Goal: Task Accomplishment & Management: Complete application form

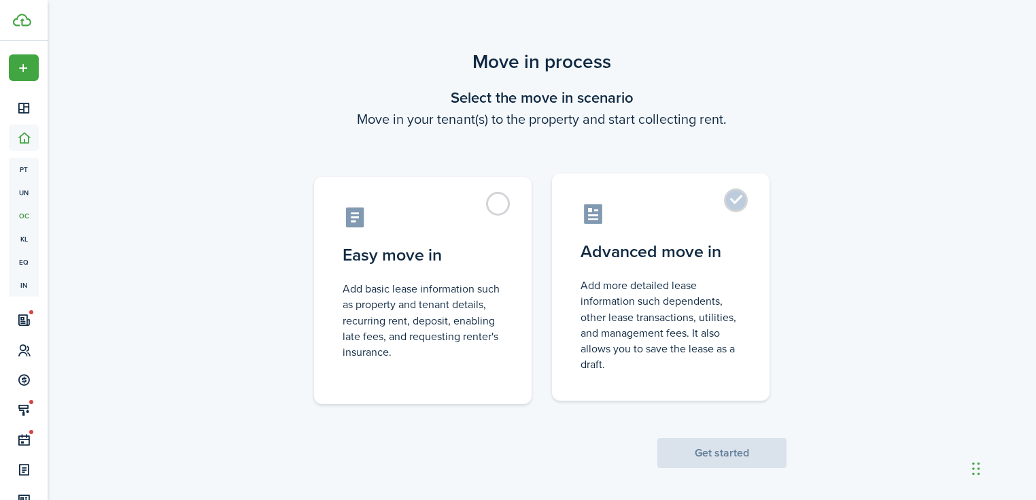
click at [581, 286] on control-radio-card-description "Add more detailed lease information such dependents, other lease transactions, …" at bounding box center [661, 324] width 160 height 94
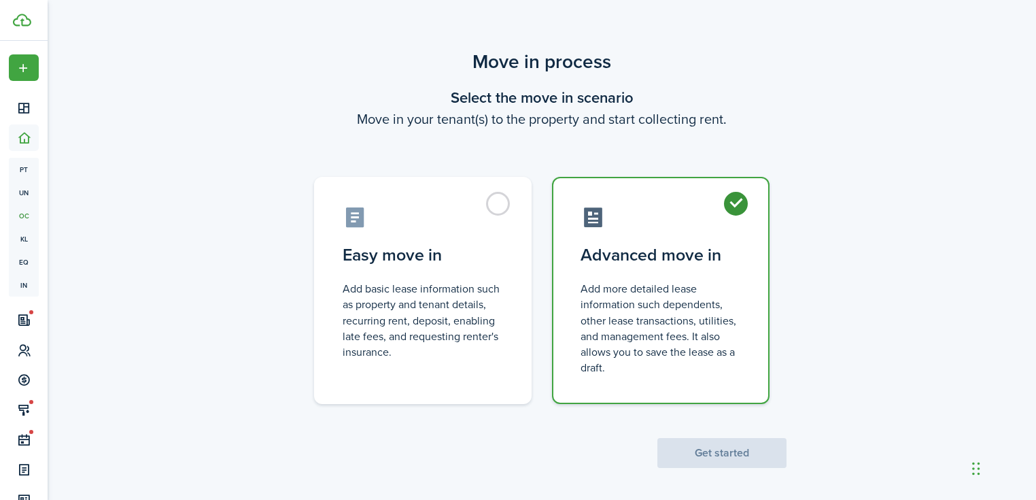
radio input "true"
click at [658, 456] on button "Get started" at bounding box center [721, 453] width 129 height 30
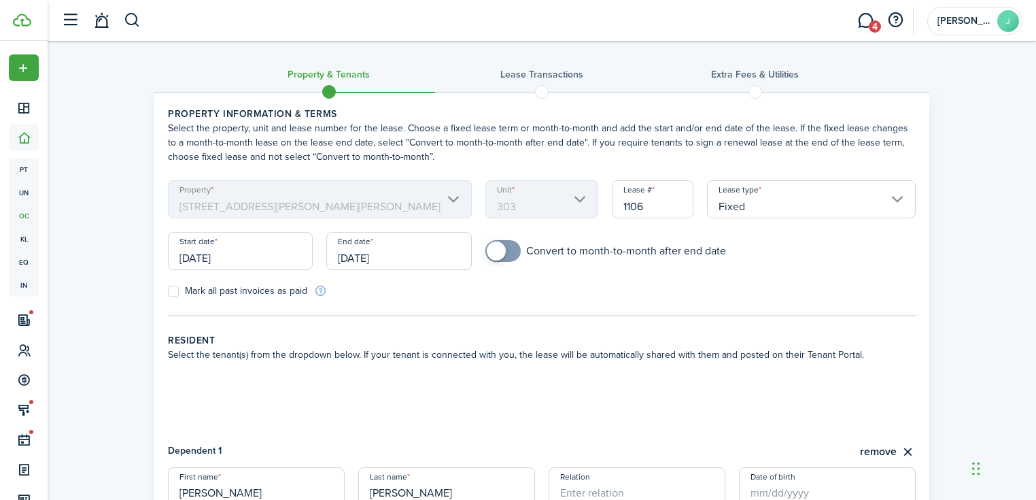
click at [263, 256] on input "[DATE]" at bounding box center [240, 251] width 145 height 38
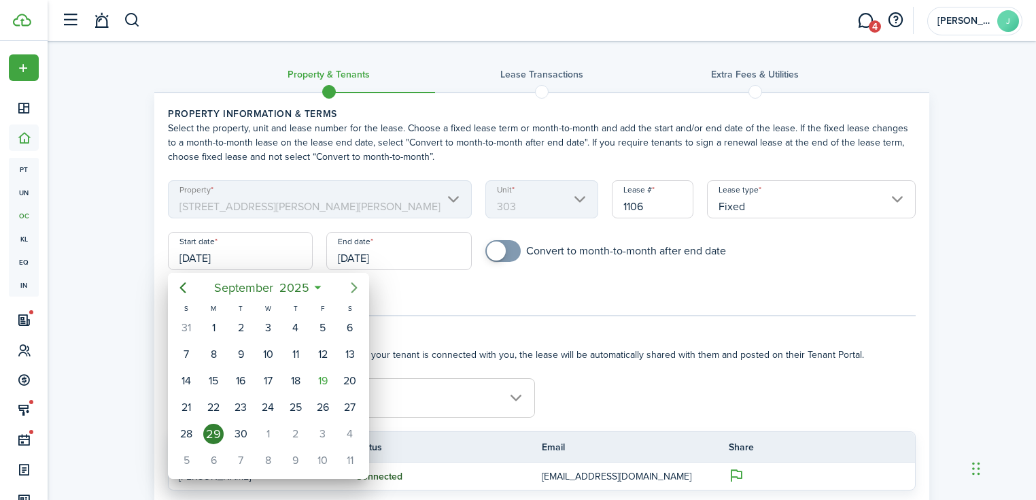
click at [345, 285] on mbsc-button "Next page" at bounding box center [354, 287] width 27 height 27
click at [196, 290] on mbsc-button "Previous page" at bounding box center [182, 287] width 27 height 27
click at [326, 378] on div "19" at bounding box center [323, 380] width 20 height 20
type input "[DATE]"
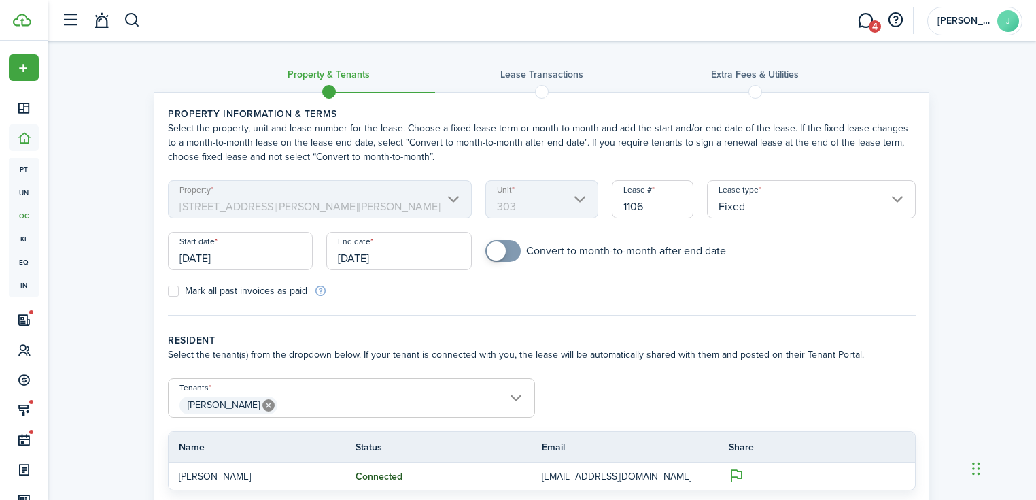
click at [396, 249] on input "[DATE]" at bounding box center [398, 251] width 145 height 38
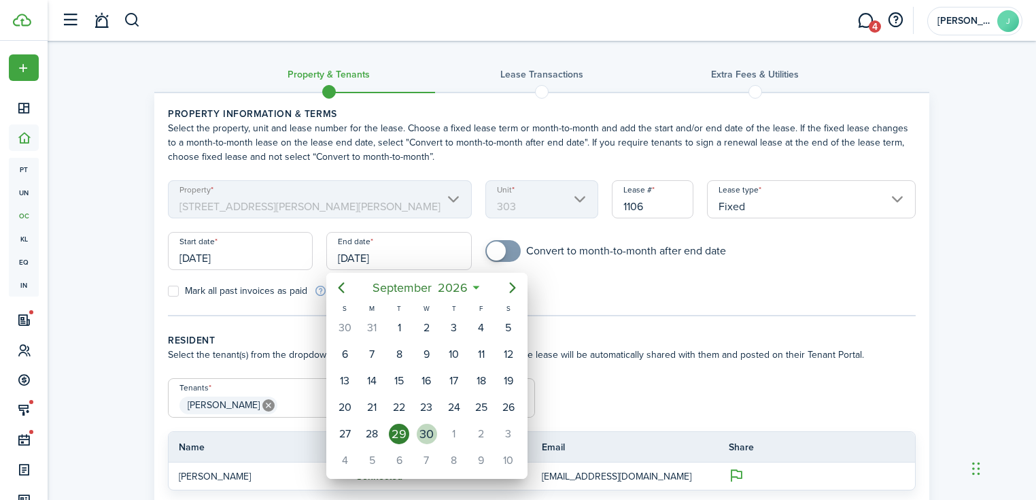
click at [424, 424] on div "30" at bounding box center [427, 434] width 20 height 20
type input "[DATE]"
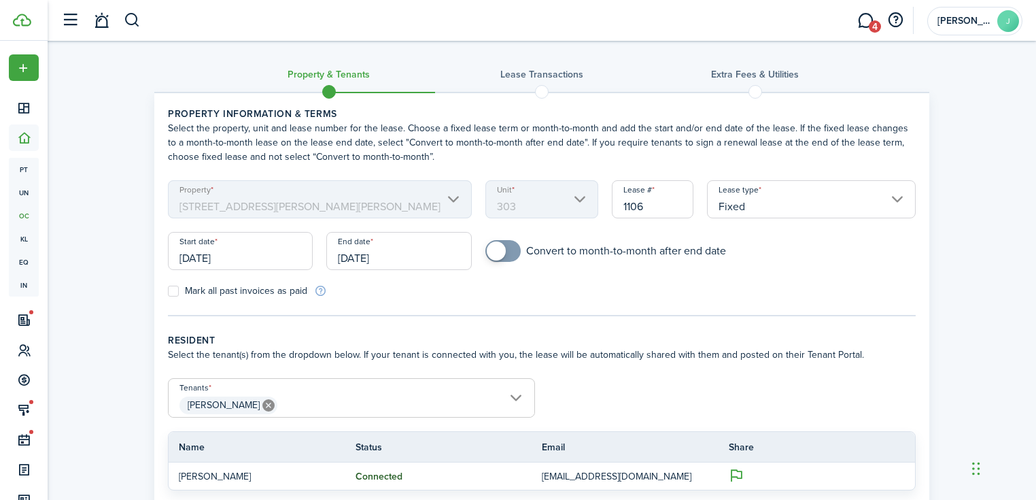
click at [503, 250] on span at bounding box center [503, 251] width 14 height 22
checkbox input "true"
click at [509, 252] on span at bounding box center [503, 251] width 14 height 22
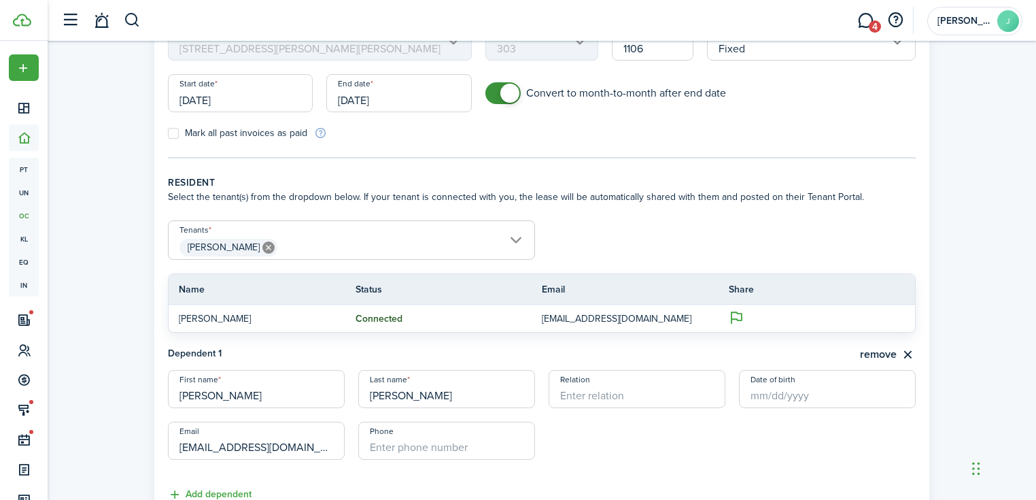
scroll to position [163, 0]
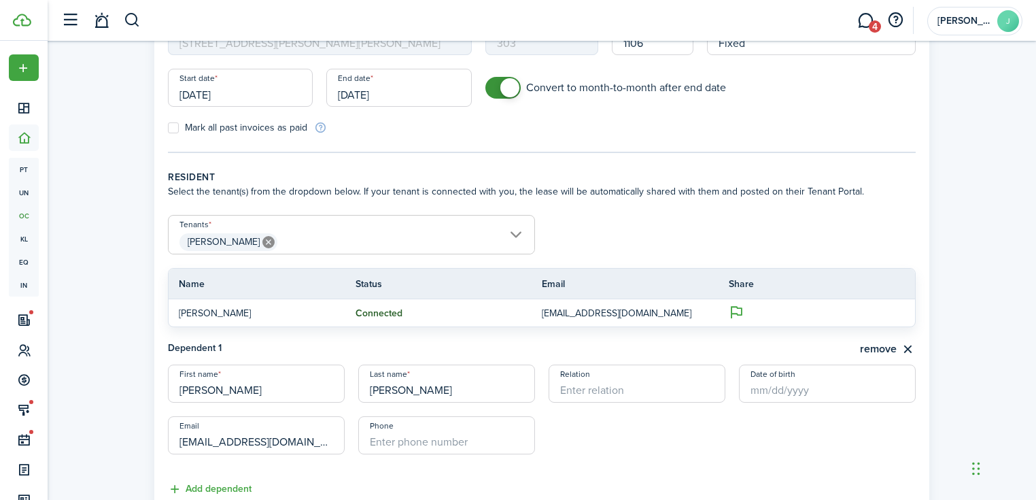
click at [258, 443] on input "[EMAIL_ADDRESS][DOMAIN_NAME]" at bounding box center [256, 435] width 177 height 38
drag, startPoint x: 337, startPoint y: 446, endPoint x: 136, endPoint y: 447, distance: 200.5
click at [136, 447] on div "Property & Tenants Lease Transactions Extra fees & Utilities Property informati…" at bounding box center [542, 223] width 988 height 691
type input "[EMAIL_ADDRESS][DOMAIN_NAME]"
click at [272, 239] on icon at bounding box center [268, 242] width 12 height 12
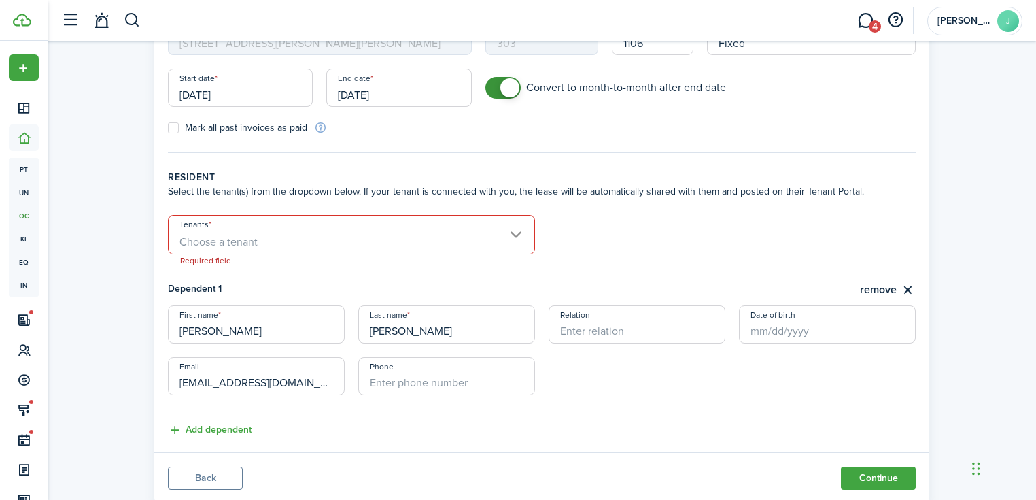
click at [337, 232] on span "Choose a tenant" at bounding box center [352, 241] width 366 height 23
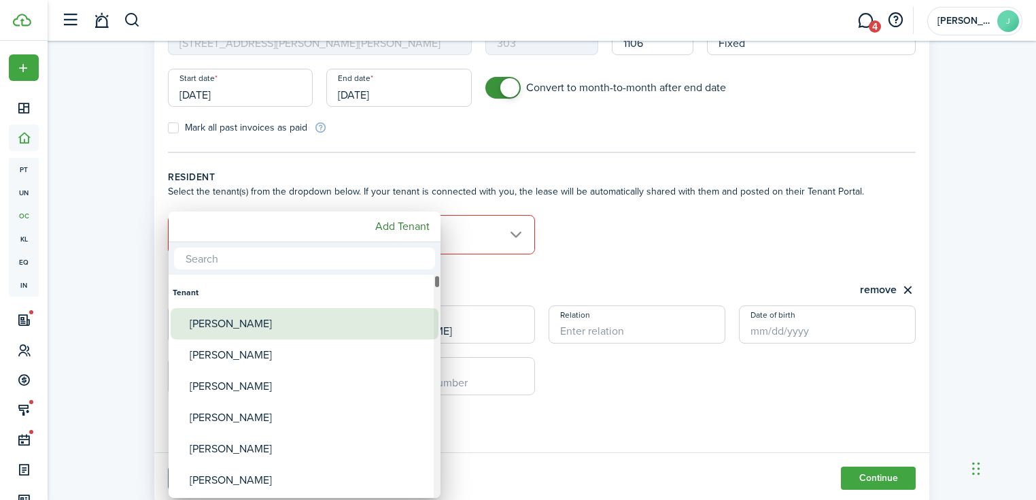
click at [264, 326] on div "[PERSON_NAME]" at bounding box center [310, 323] width 241 height 31
type input "[PERSON_NAME]"
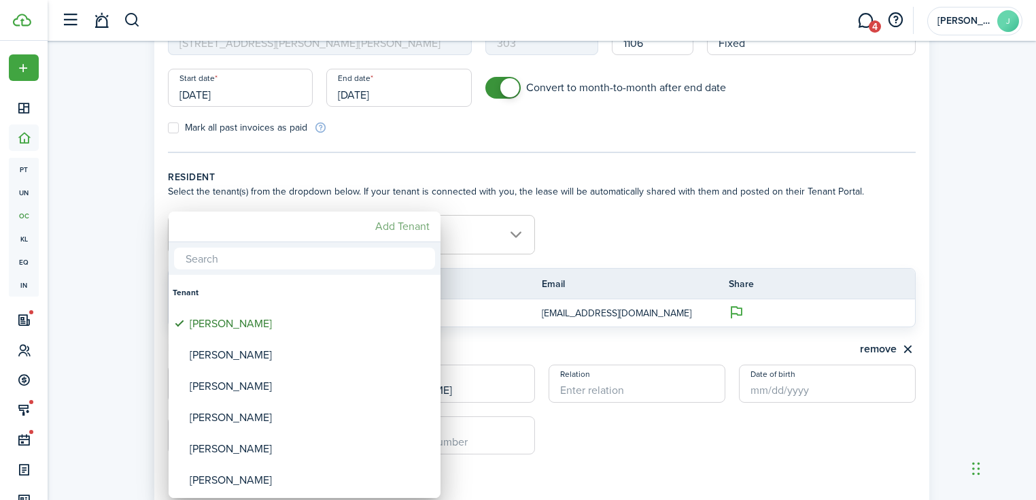
click at [386, 226] on mbsc-button "Add Tenant" at bounding box center [402, 226] width 65 height 24
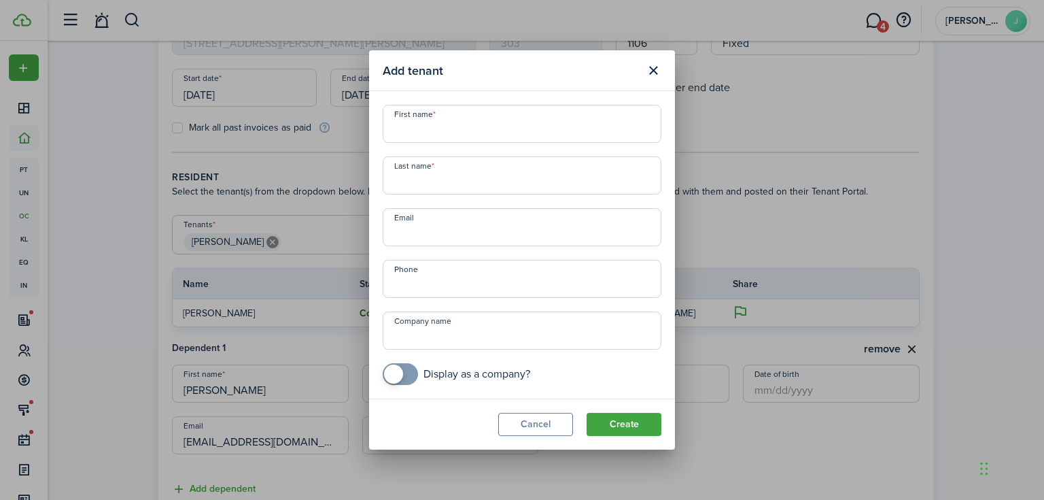
click at [438, 128] on input "First name" at bounding box center [522, 124] width 279 height 38
type input "Quin"
type input "[PERSON_NAME]"
click at [444, 130] on input "Quin" at bounding box center [522, 124] width 279 height 38
type input "[PERSON_NAME]"
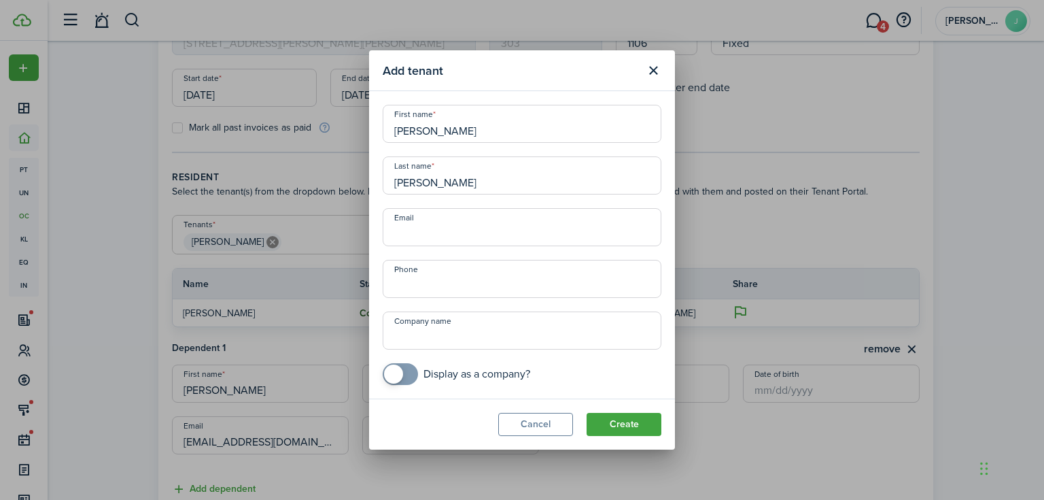
paste input "[EMAIL_ADDRESS][DOMAIN_NAME]"
type input "[EMAIL_ADDRESS][DOMAIN_NAME]"
click at [466, 88] on header "Add tenant" at bounding box center [522, 70] width 306 height 41
click at [651, 76] on button "Close modal" at bounding box center [653, 70] width 23 height 23
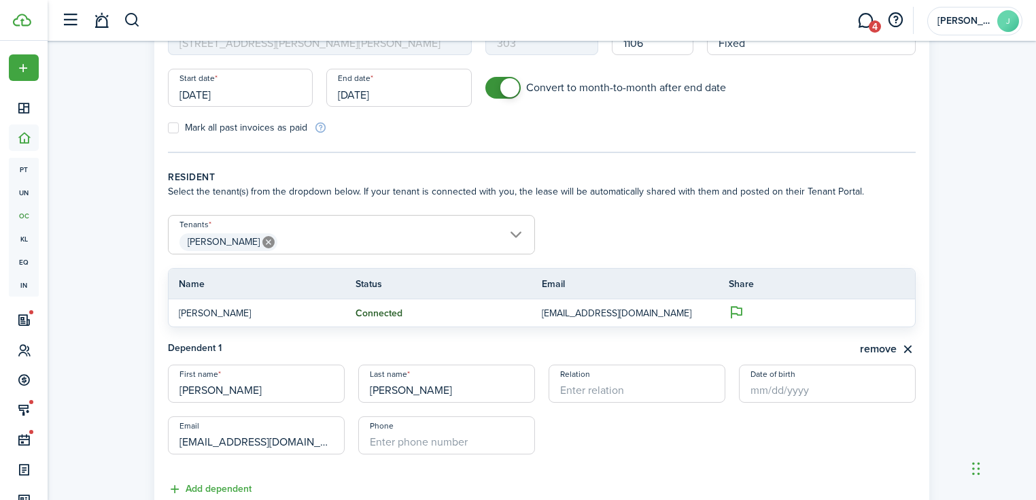
click at [430, 223] on input "[PERSON_NAME]" at bounding box center [352, 223] width 366 height 16
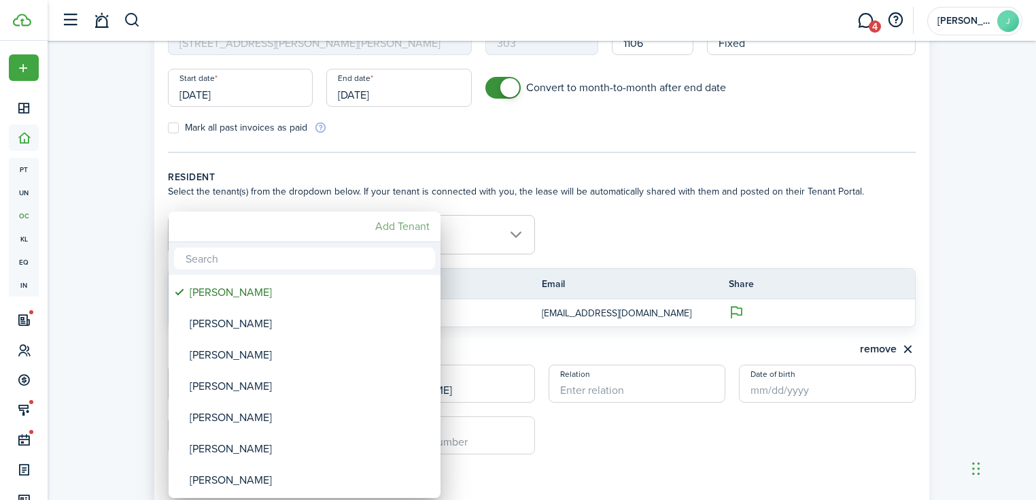
click at [407, 224] on mbsc-button "Add Tenant" at bounding box center [402, 226] width 65 height 24
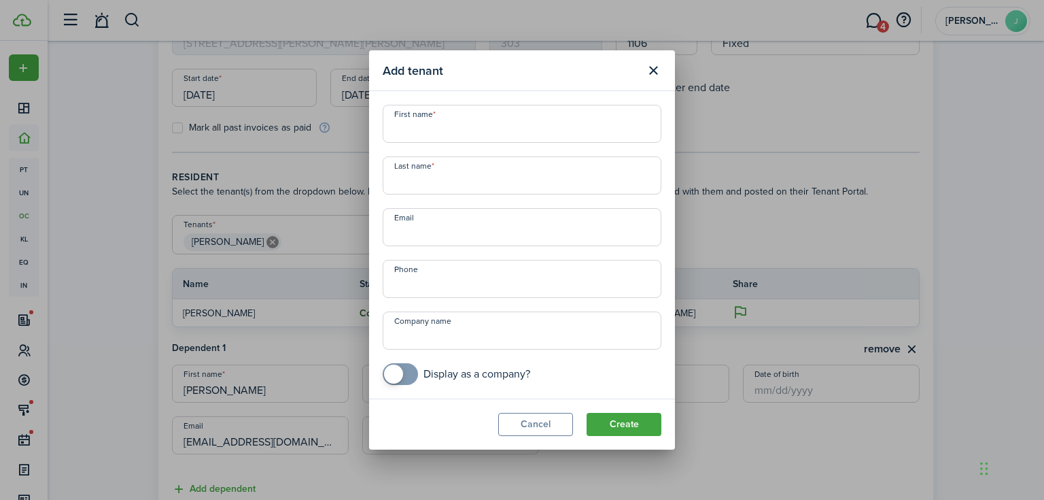
click at [494, 122] on input "First name" at bounding box center [522, 124] width 279 height 38
type input "[PERSON_NAME]"
type input "r"
type input "[PERSON_NAME]"
paste input "[EMAIL_ADDRESS][DOMAIN_NAME]"
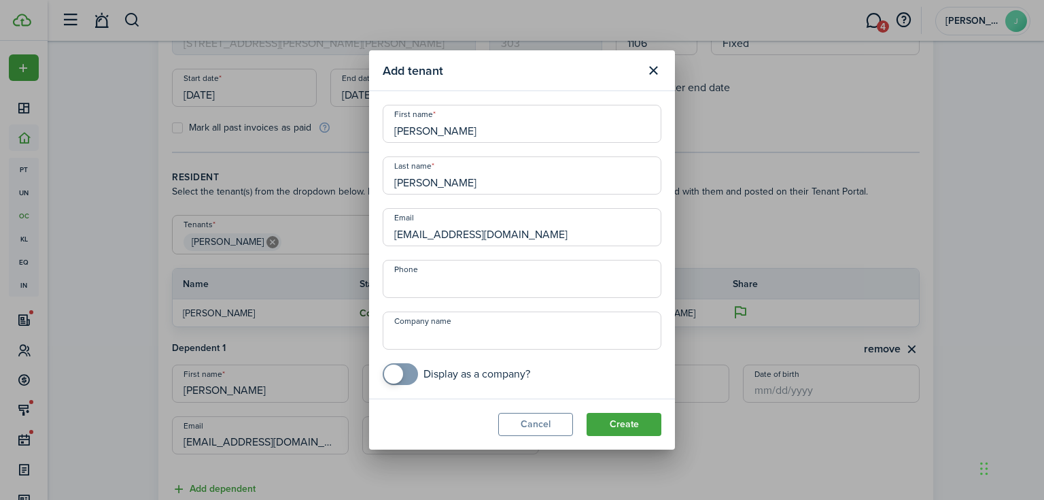
type input "[EMAIL_ADDRESS][DOMAIN_NAME]"
click at [498, 299] on div "First name [PERSON_NAME] Last name [PERSON_NAME] Email [EMAIL_ADDRESS][DOMAIN_N…" at bounding box center [522, 245] width 292 height 280
click at [498, 292] on input "+1" at bounding box center [522, 279] width 279 height 38
type input "[PHONE_NUMBER]"
click at [627, 431] on button "Create" at bounding box center [624, 424] width 75 height 23
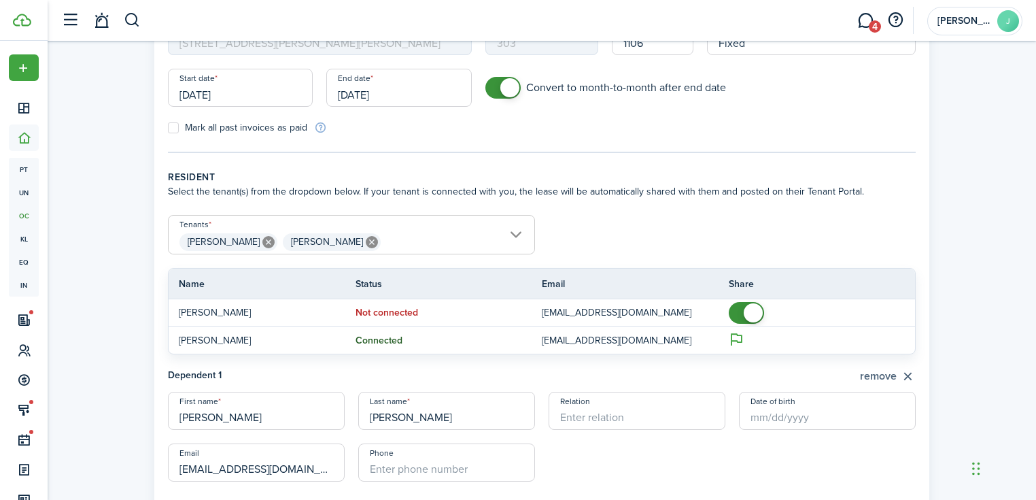
click at [874, 375] on button "remove" at bounding box center [888, 376] width 56 height 17
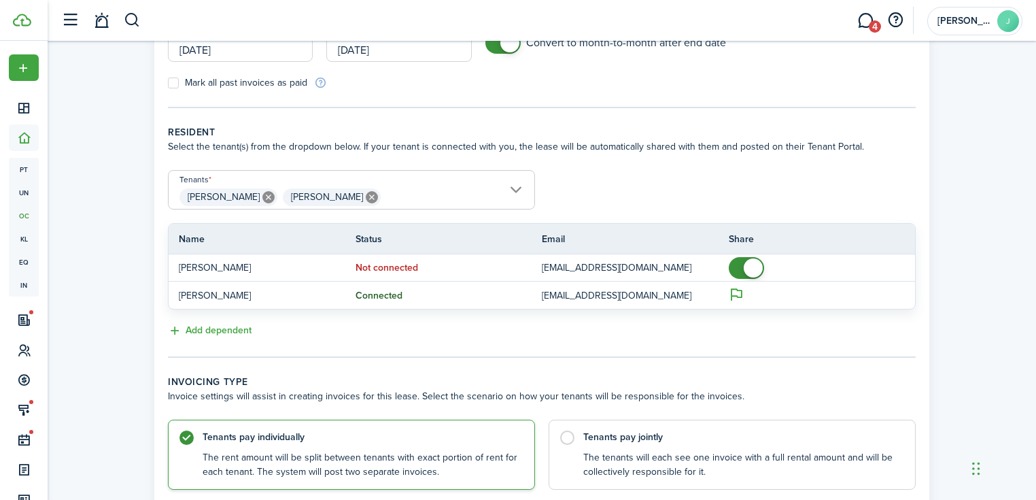
scroll to position [311, 0]
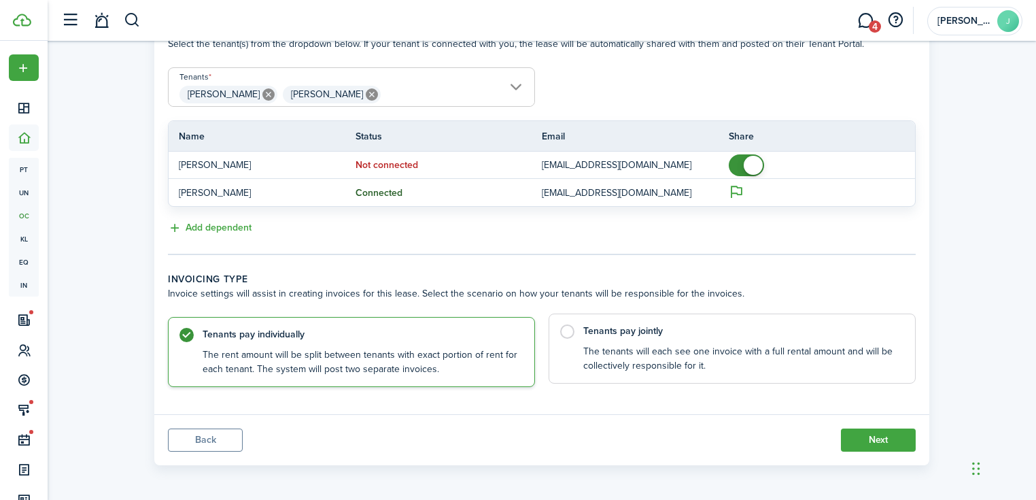
click at [688, 353] on control-radio-card-description "The tenants will each see one invoice with a full rental amount and will be col…" at bounding box center [742, 359] width 318 height 28
radio input "false"
radio input "true"
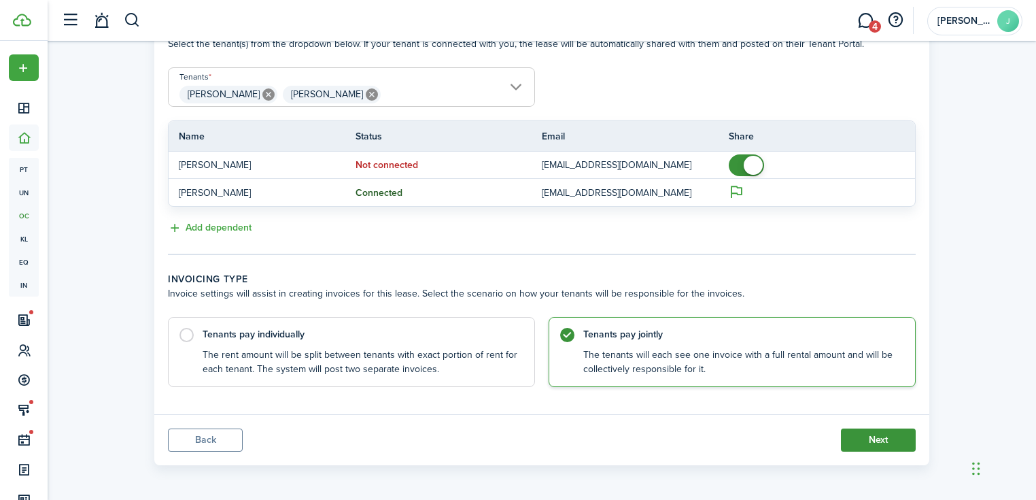
click at [891, 439] on button "Next" at bounding box center [878, 439] width 75 height 23
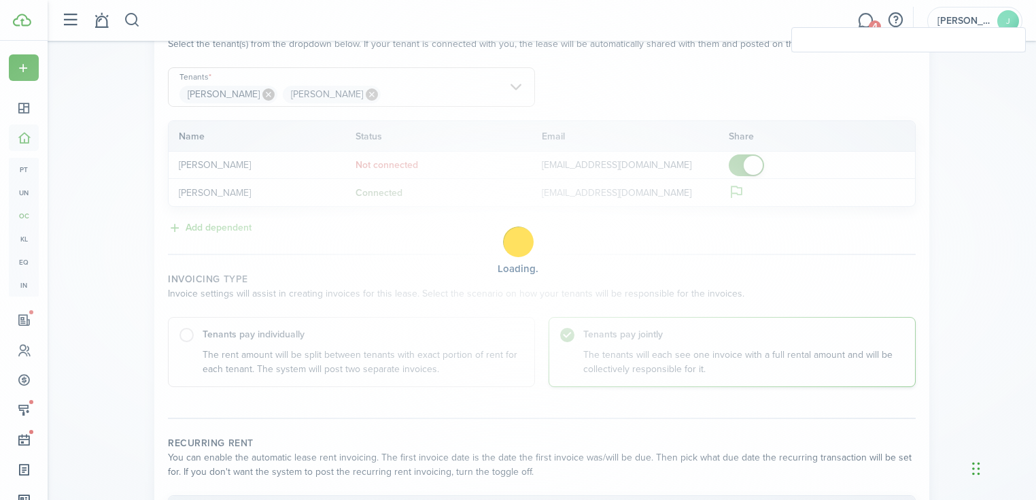
checkbox input "true"
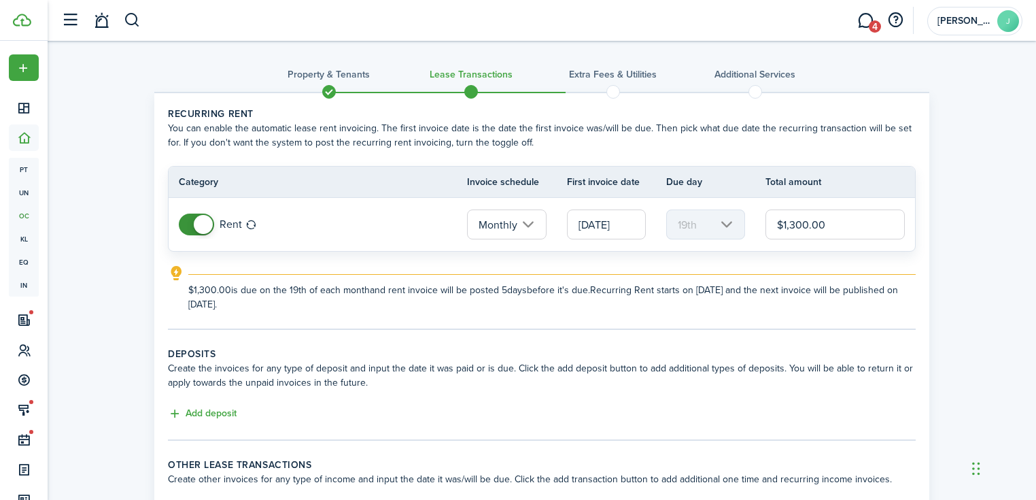
click at [573, 237] on input "[DATE]" at bounding box center [606, 224] width 79 height 30
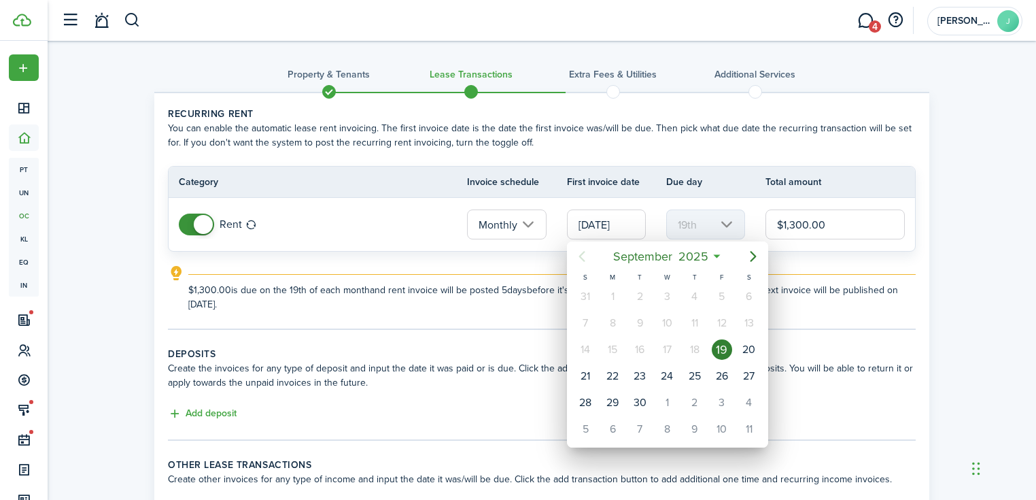
click at [583, 219] on div at bounding box center [518, 249] width 1254 height 717
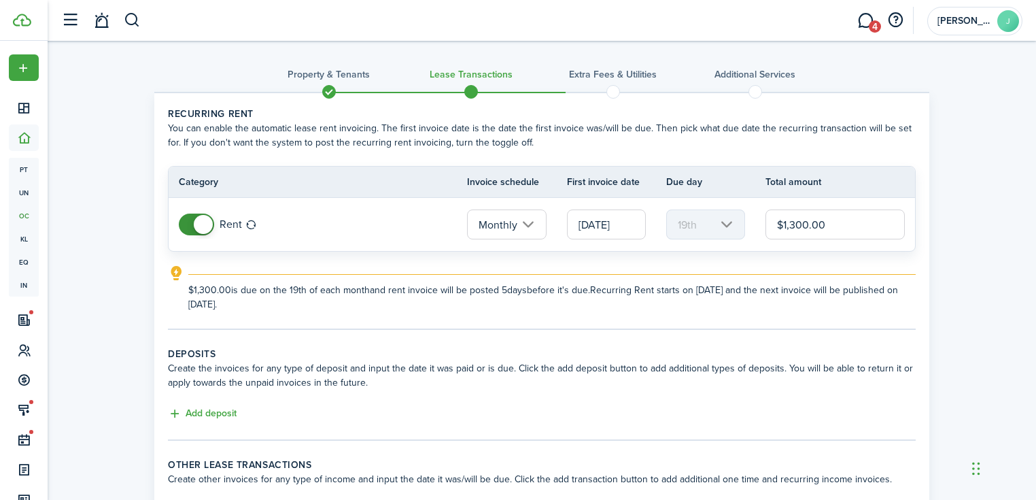
click at [593, 220] on input "[DATE]" at bounding box center [606, 224] width 79 height 30
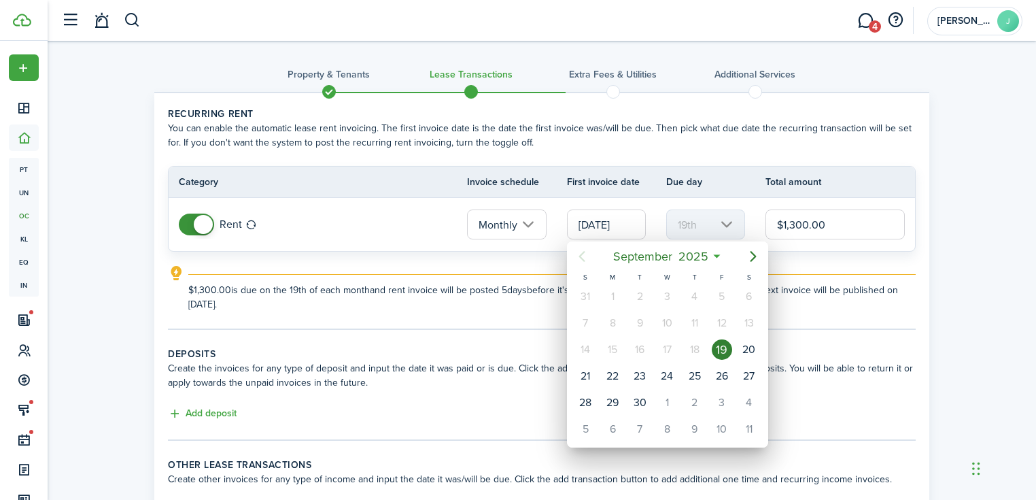
click at [597, 228] on div at bounding box center [518, 249] width 1254 height 717
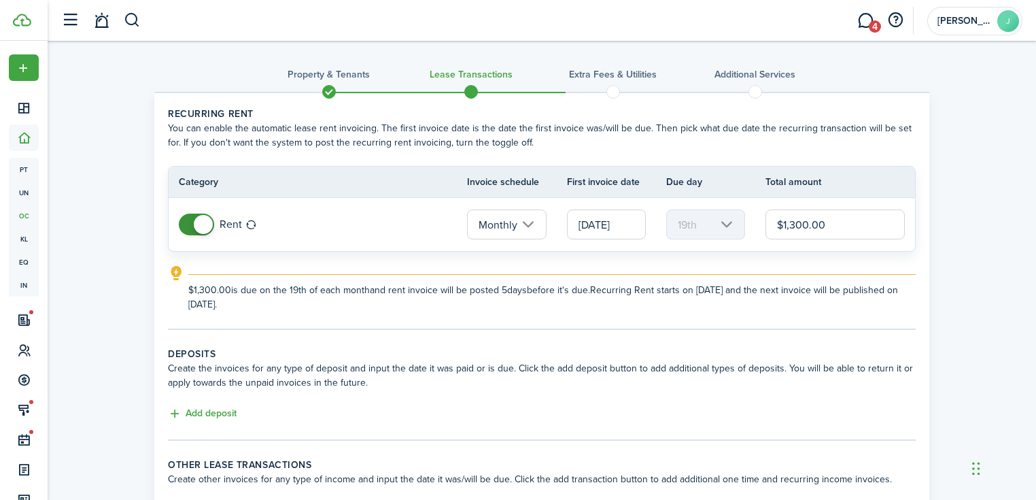
click at [596, 231] on input "[DATE]" at bounding box center [606, 224] width 79 height 30
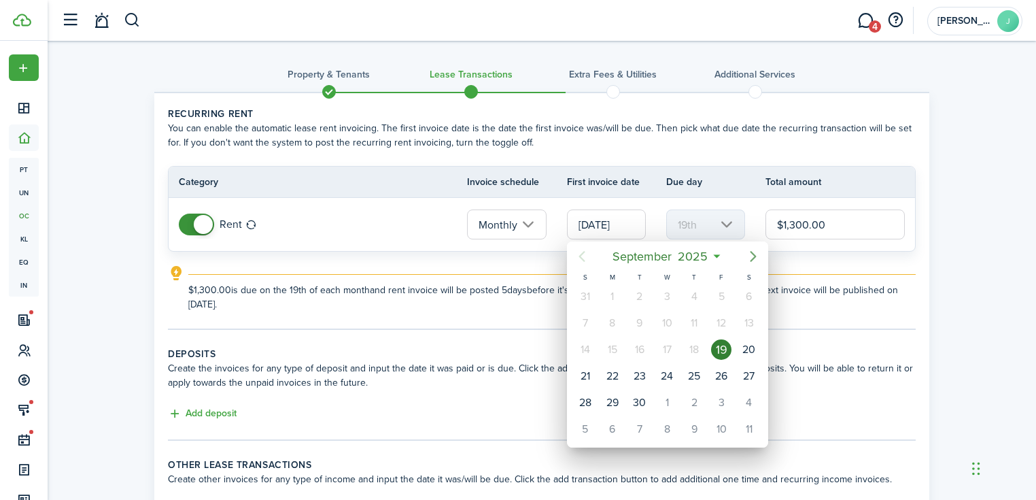
click at [750, 264] on icon "Next page" at bounding box center [753, 256] width 16 height 16
click at [658, 288] on div "[DATE]" at bounding box center [666, 296] width 27 height 26
type input "[DATE]"
type input "1st"
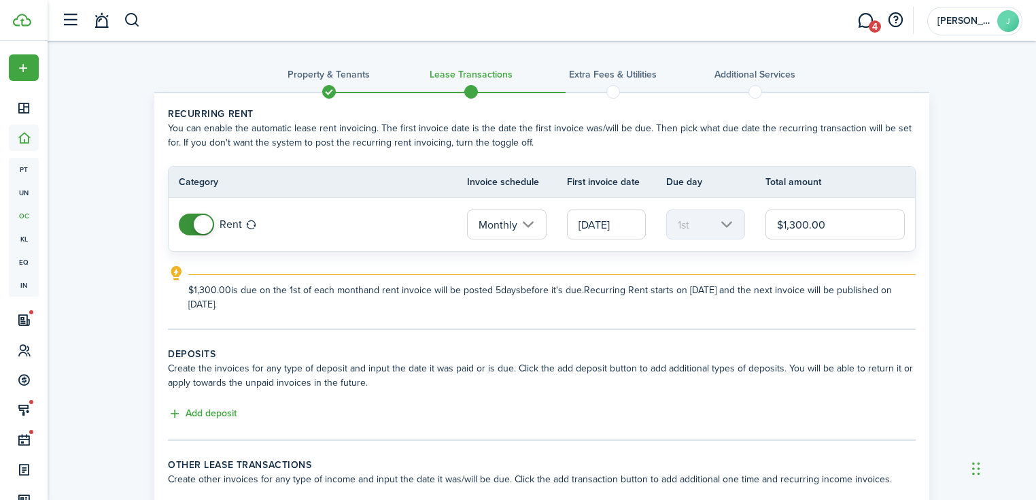
drag, startPoint x: 856, startPoint y: 228, endPoint x: 744, endPoint y: 232, distance: 111.6
click at [742, 232] on tr "Rent Monthly [DATE] 1st $1,300.00" at bounding box center [542, 224] width 746 height 53
type input "$1,475.00"
drag, startPoint x: 541, startPoint y: 358, endPoint x: 531, endPoint y: 356, distance: 10.4
click at [539, 357] on wizard-step-header-title "Deposits" at bounding box center [542, 354] width 748 height 14
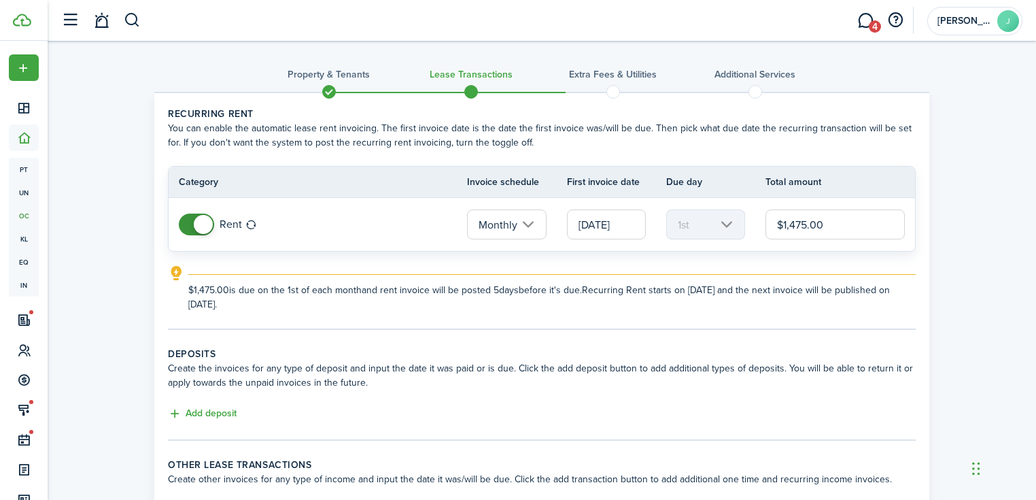
click at [239, 413] on div "Add deposit" at bounding box center [542, 414] width 748 height 16
click at [231, 413] on button "Add deposit" at bounding box center [202, 414] width 69 height 16
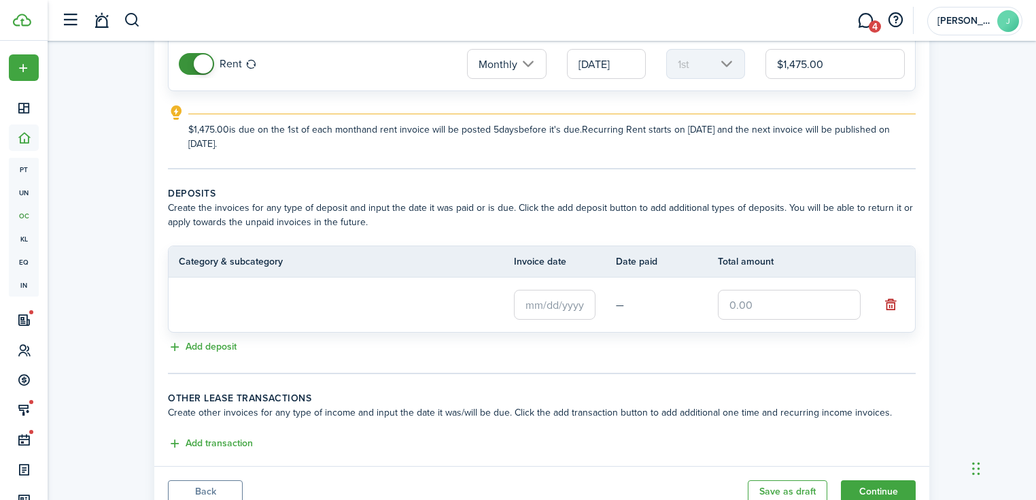
scroll to position [163, 0]
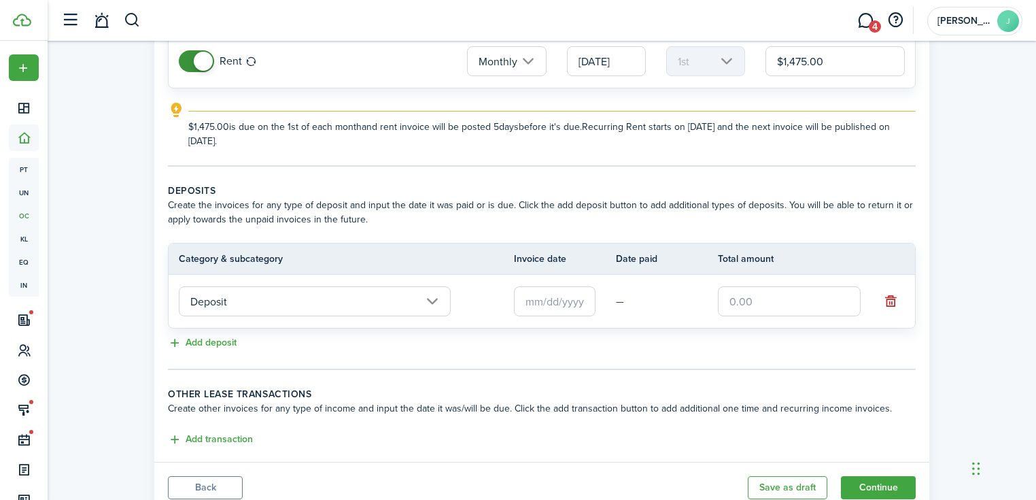
click at [570, 294] on input "text" at bounding box center [555, 301] width 82 height 30
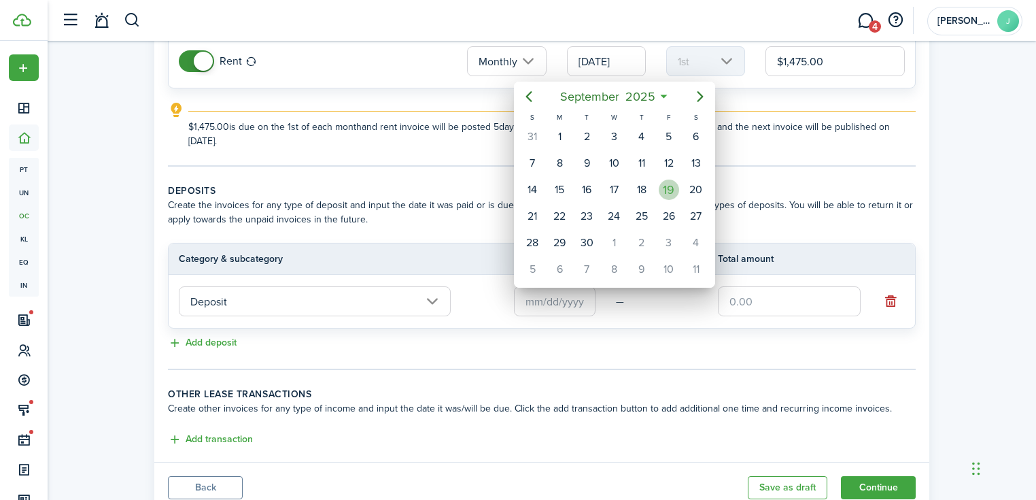
click at [661, 188] on div "19" at bounding box center [669, 189] width 20 height 20
type input "[DATE]"
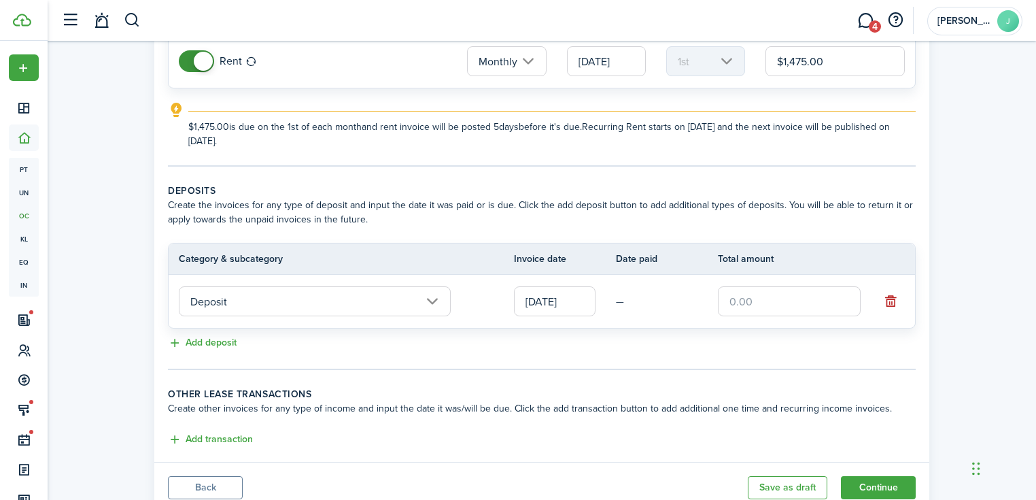
click at [745, 307] on input "text" at bounding box center [789, 301] width 143 height 30
type input "$1,450.00"
click at [199, 439] on button "Add transaction" at bounding box center [210, 440] width 85 height 16
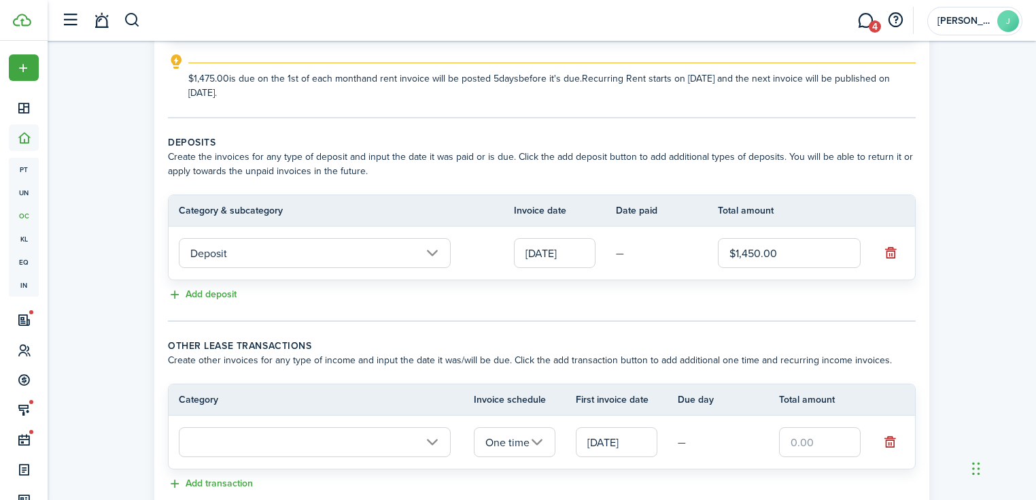
scroll to position [303, 0]
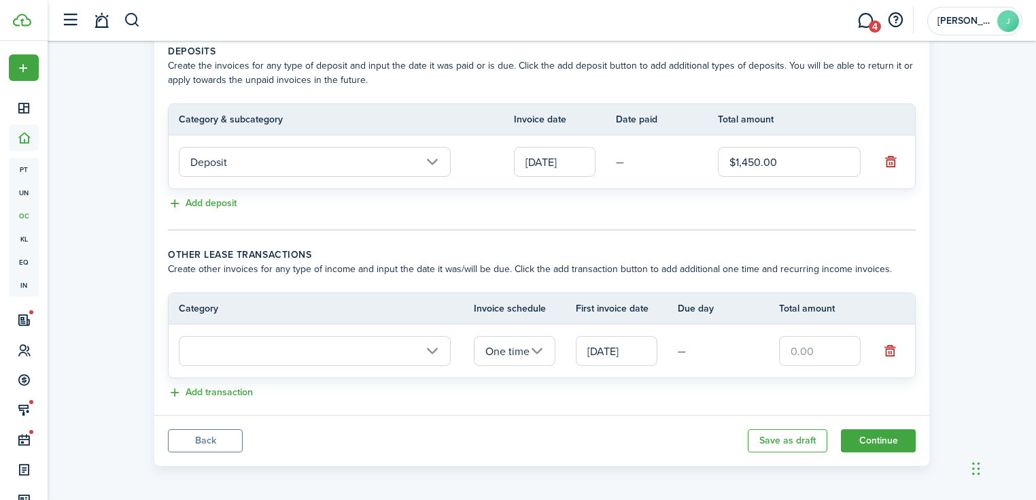
click at [337, 347] on input "text" at bounding box center [315, 351] width 272 height 30
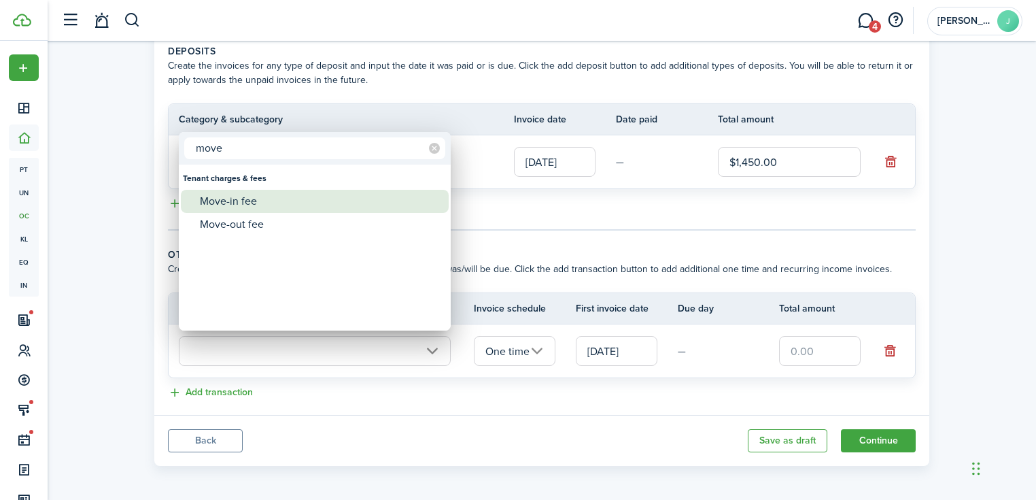
type input "move"
click at [253, 193] on div "Move-in fee" at bounding box center [320, 201] width 241 height 23
type input "Tenant charges & fees / Move-in fee"
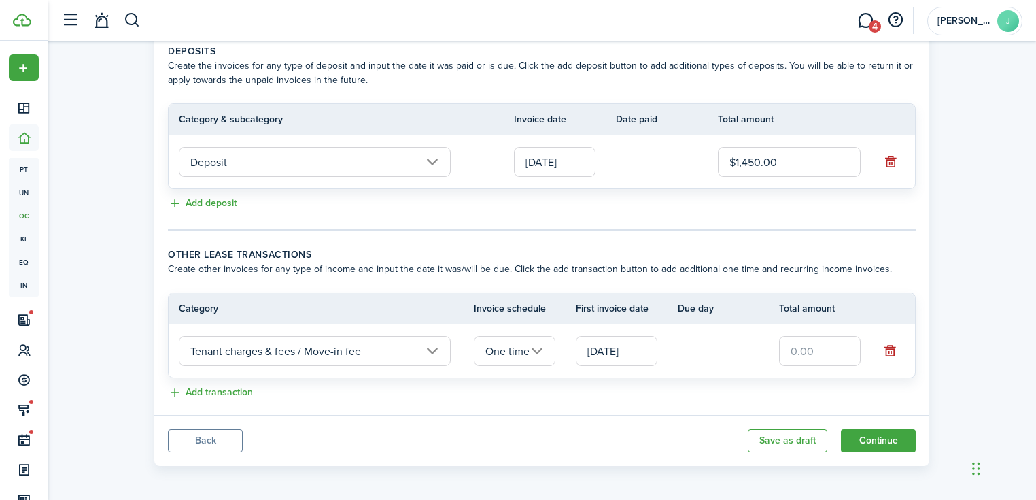
click at [805, 351] on input "text" at bounding box center [820, 351] width 82 height 30
type input "$175.00"
click at [899, 433] on button "Continue" at bounding box center [878, 440] width 75 height 23
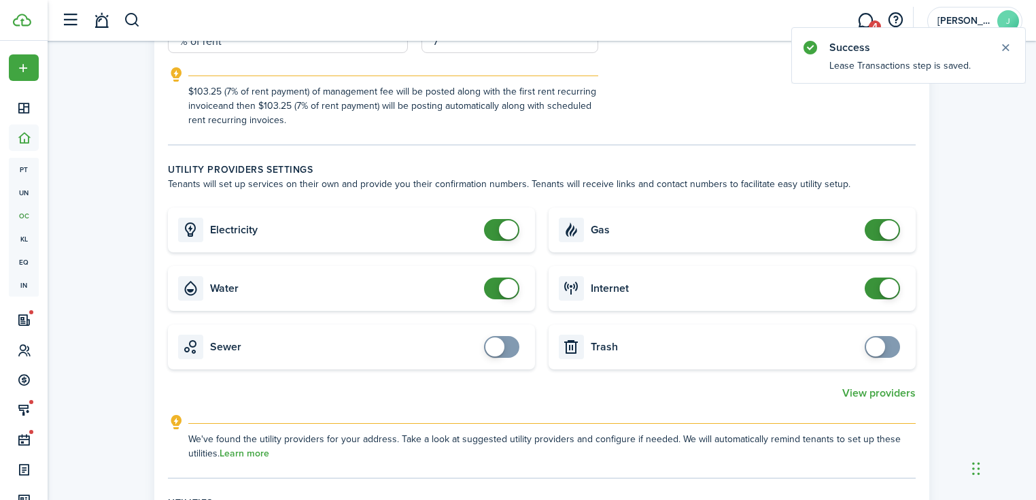
scroll to position [761, 0]
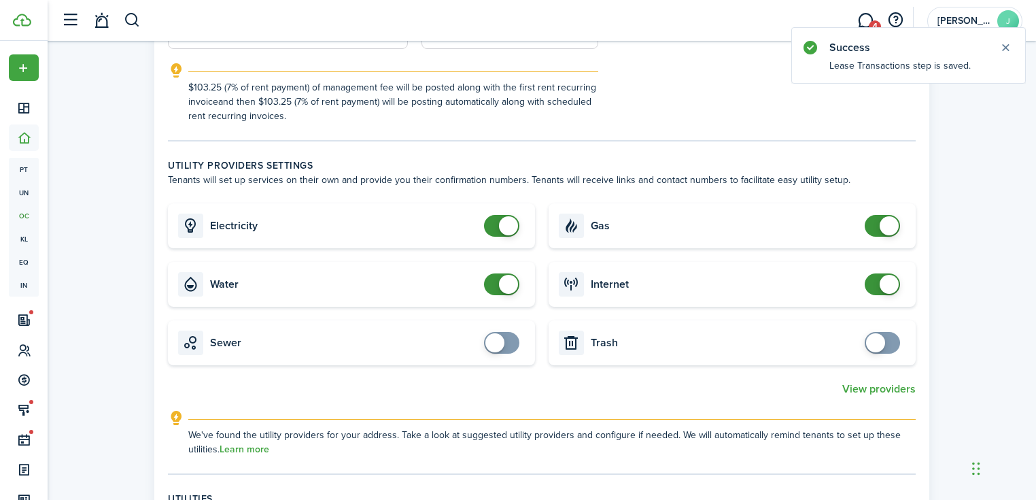
checkbox input "false"
click at [885, 275] on span at bounding box center [889, 284] width 19 height 19
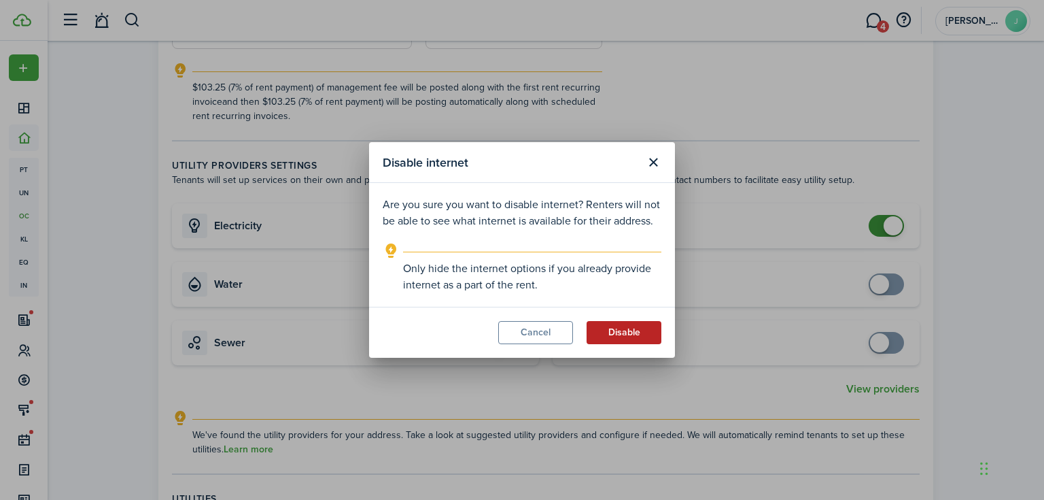
click at [615, 327] on button "Disable" at bounding box center [624, 332] width 75 height 23
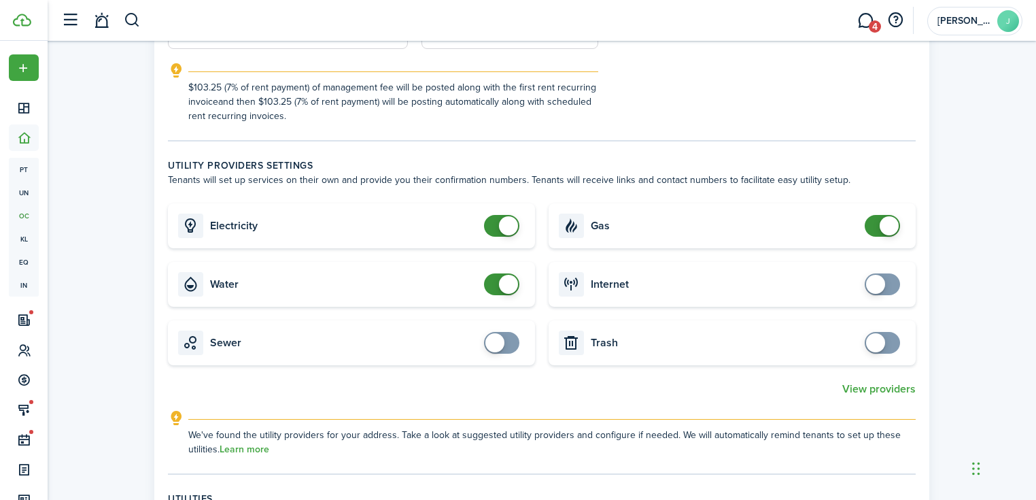
checkbox input "false"
click at [503, 275] on span at bounding box center [508, 284] width 19 height 19
checkbox input "false"
click at [878, 215] on span at bounding box center [883, 226] width 14 height 22
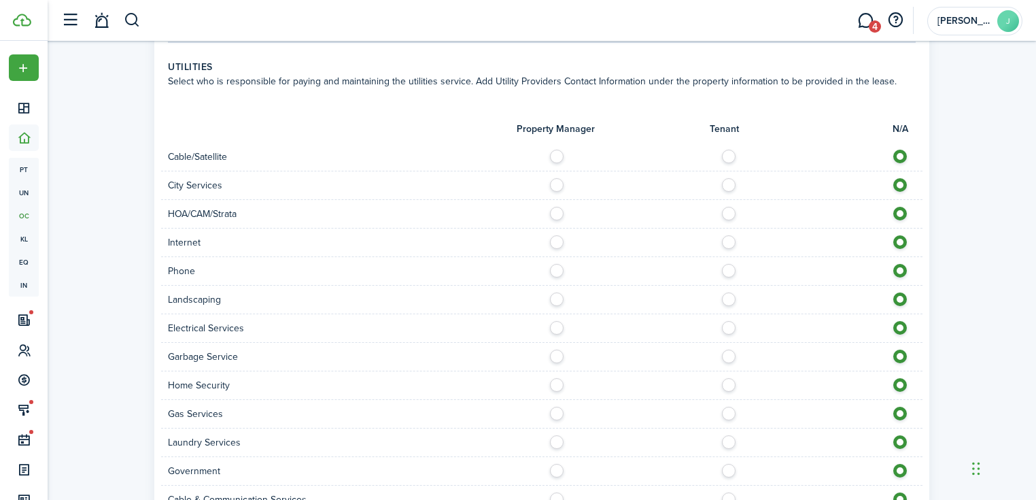
scroll to position [1196, 0]
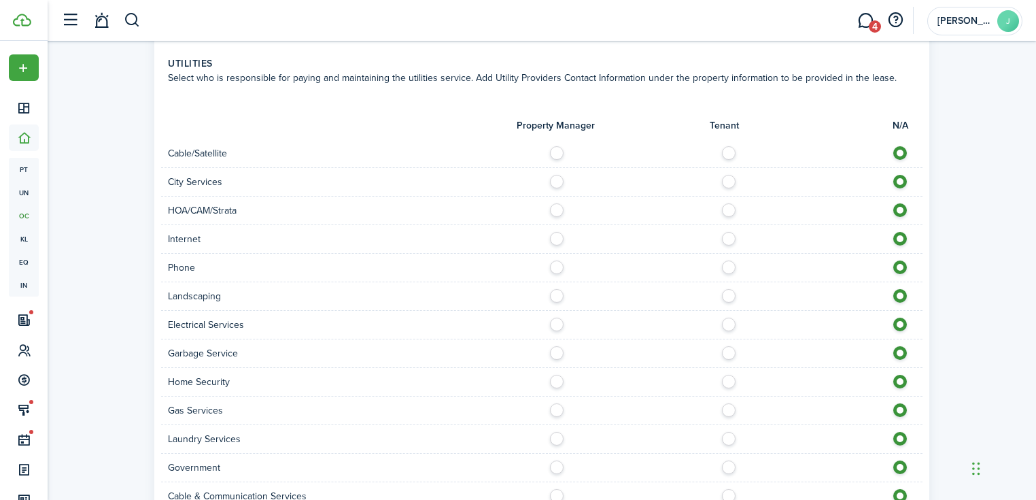
click at [559, 175] on label at bounding box center [561, 178] width 24 height 7
radio input "true"
click at [553, 232] on label at bounding box center [561, 235] width 24 height 7
radio input "true"
click at [729, 260] on label at bounding box center [733, 263] width 24 height 7
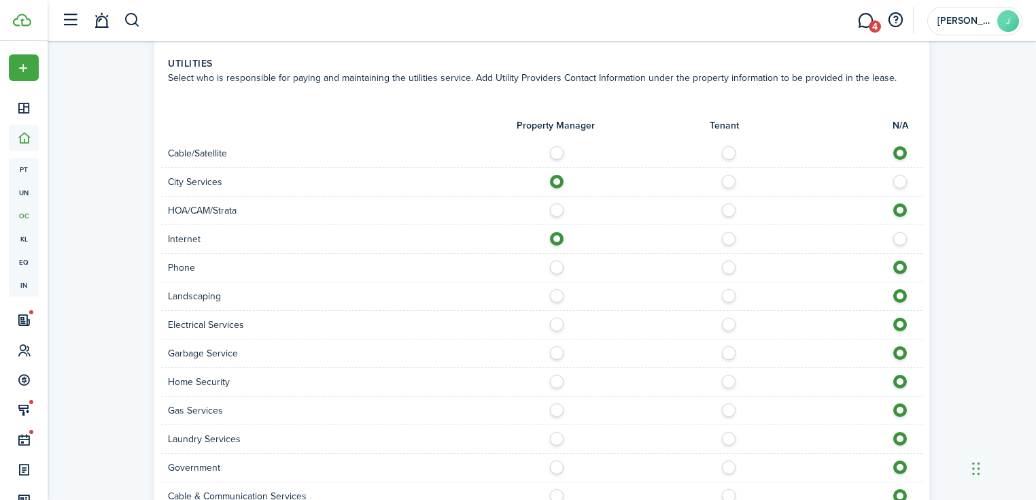
radio input "true"
click at [555, 289] on label at bounding box center [561, 292] width 24 height 7
radio input "true"
click at [734, 317] on label at bounding box center [733, 320] width 24 height 7
radio input "true"
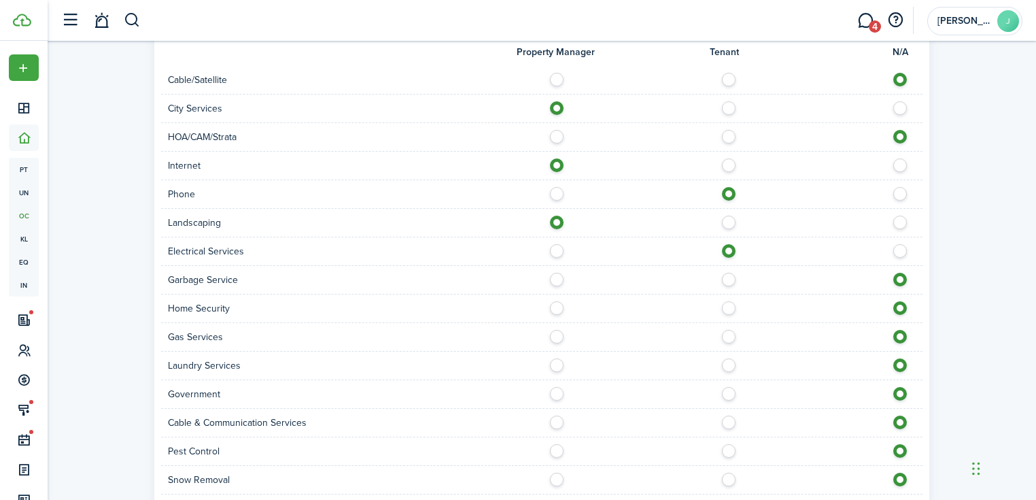
scroll to position [1305, 0]
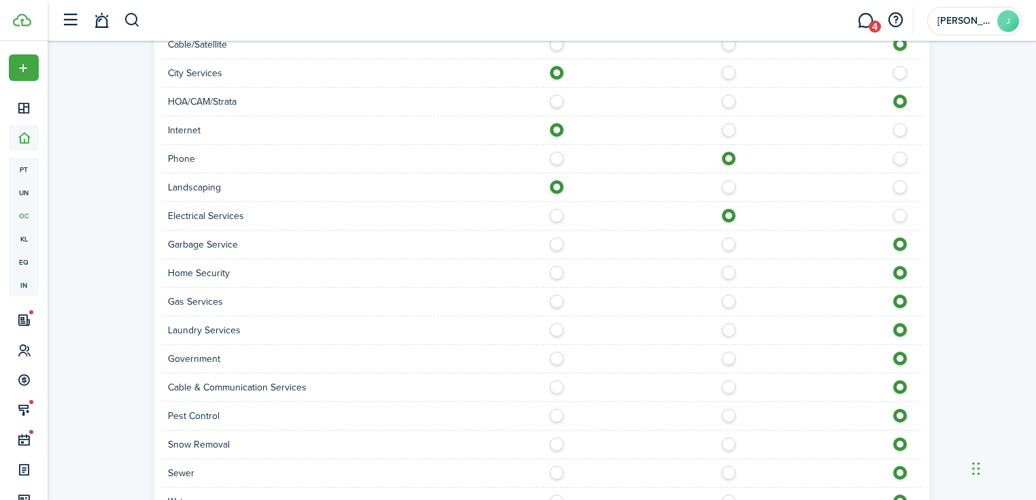
click at [554, 237] on label at bounding box center [561, 240] width 24 height 7
radio input "true"
click at [555, 294] on label at bounding box center [561, 297] width 24 height 7
click at [903, 294] on label at bounding box center [904, 297] width 24 height 7
radio input "false"
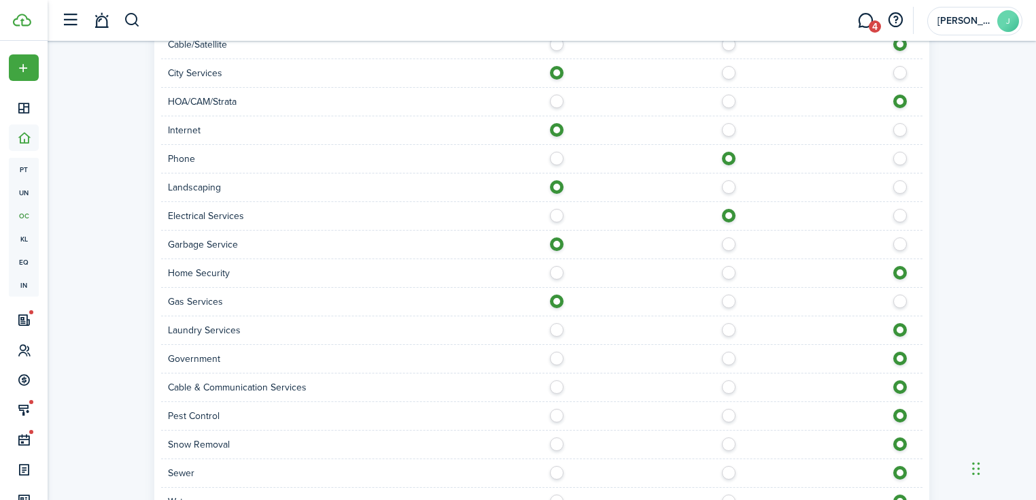
radio input "true"
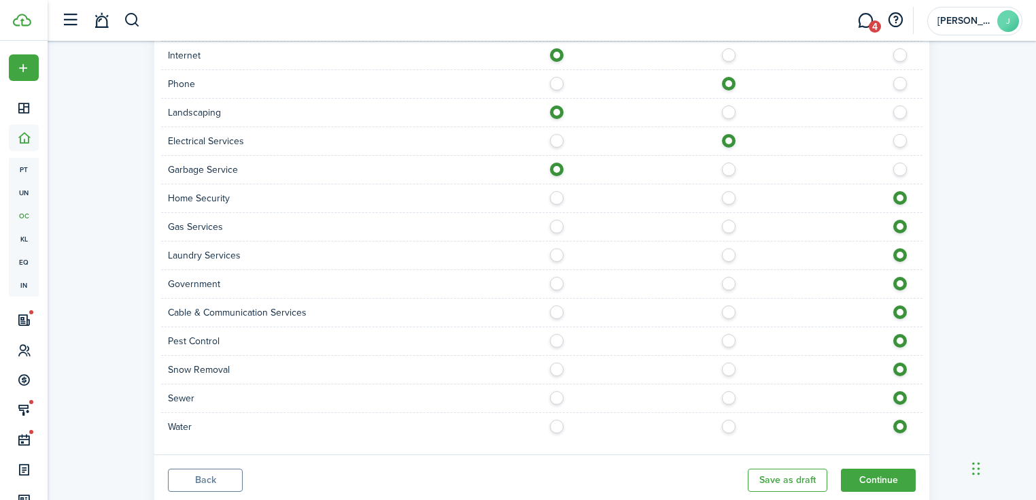
scroll to position [1404, 0]
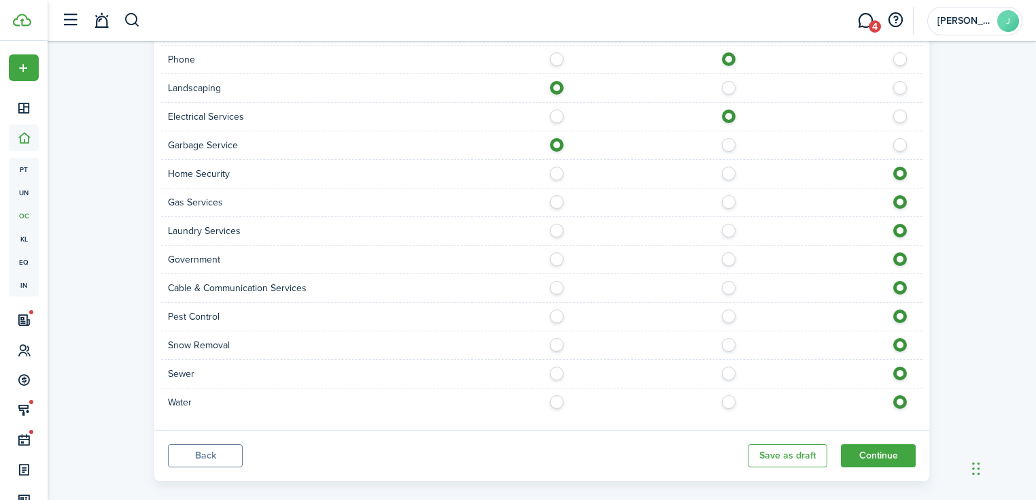
click at [725, 195] on label at bounding box center [733, 198] width 24 height 7
radio input "true"
click at [727, 309] on label at bounding box center [733, 312] width 24 height 7
radio input "true"
click at [726, 338] on label at bounding box center [733, 341] width 24 height 7
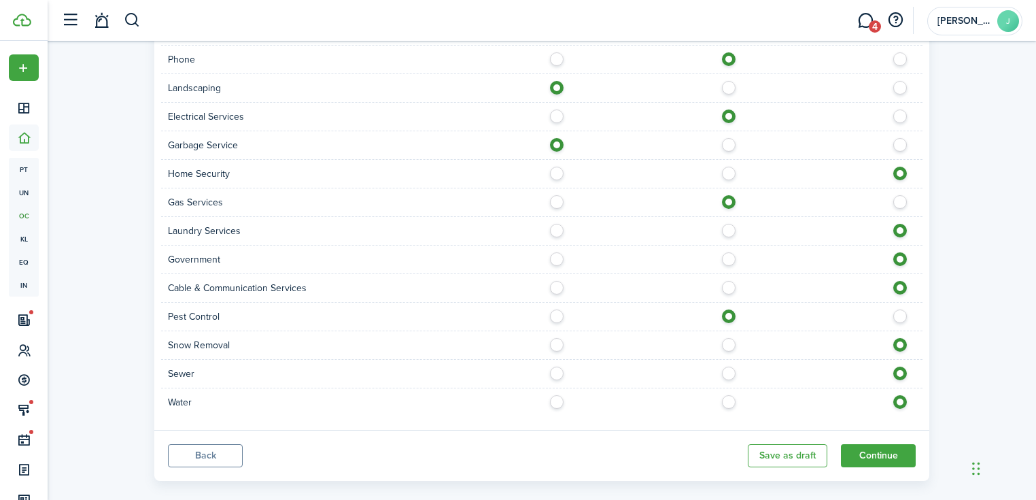
radio input "true"
click at [568, 366] on div at bounding box center [732, 373] width 381 height 14
click at [557, 366] on label at bounding box center [561, 369] width 24 height 7
radio input "true"
click at [557, 395] on label at bounding box center [561, 398] width 24 height 7
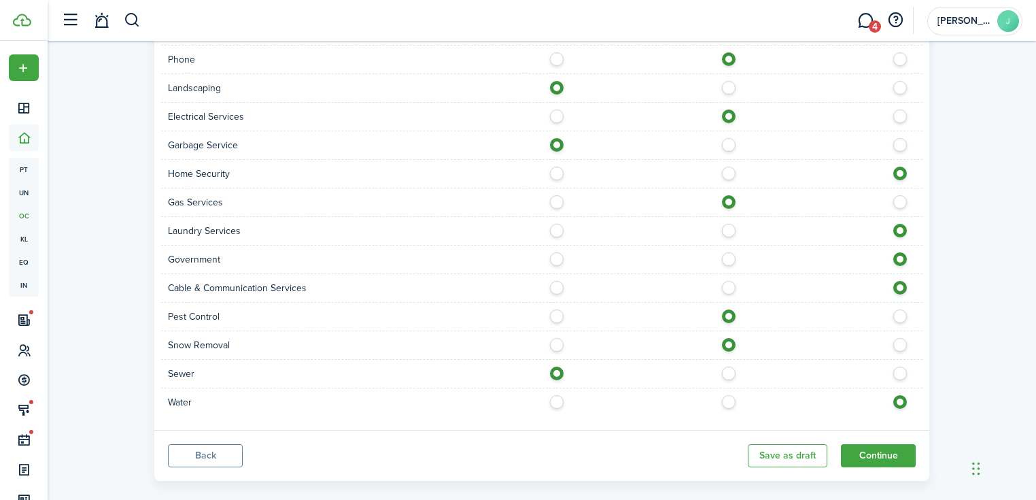
radio input "true"
click at [863, 444] on button "Continue" at bounding box center [878, 455] width 75 height 23
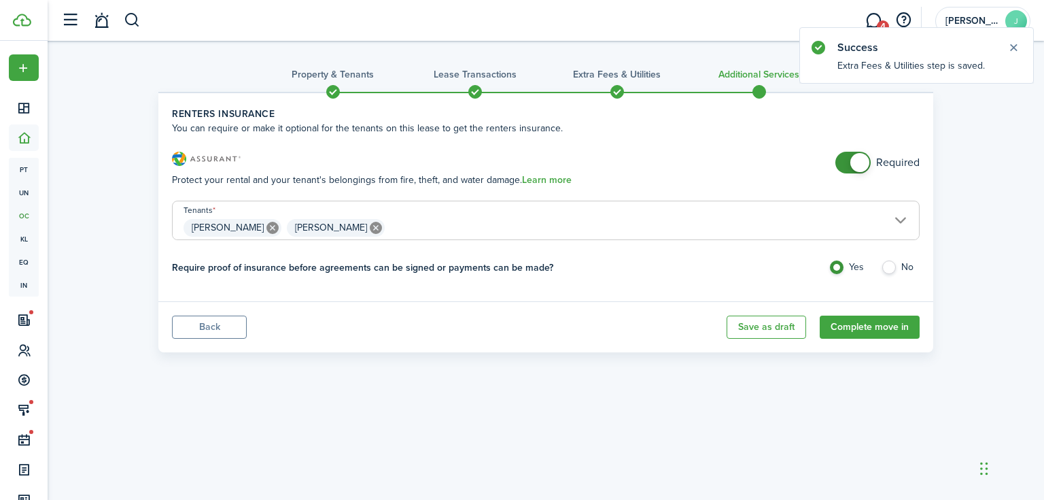
checkbox input "false"
click at [857, 165] on span at bounding box center [859, 162] width 19 height 19
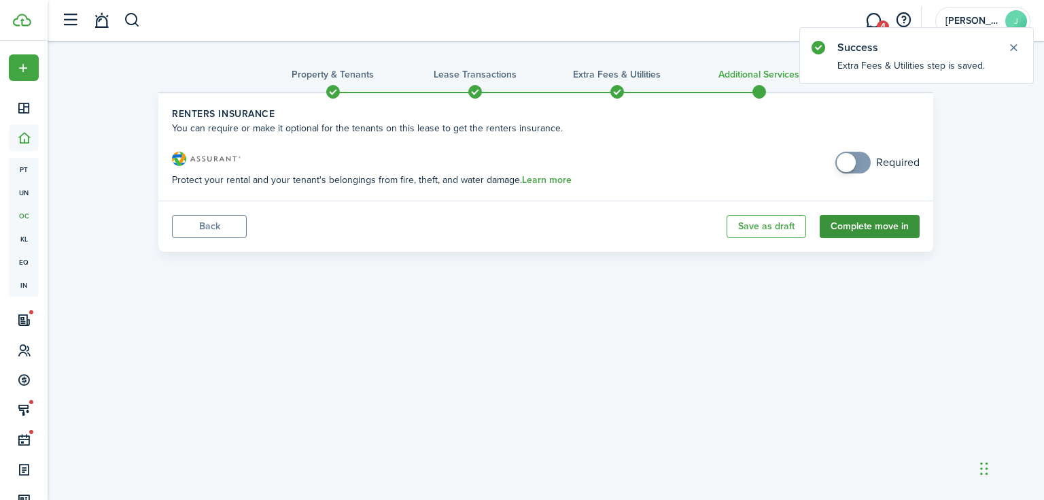
click at [867, 228] on button "Complete move in" at bounding box center [870, 226] width 100 height 23
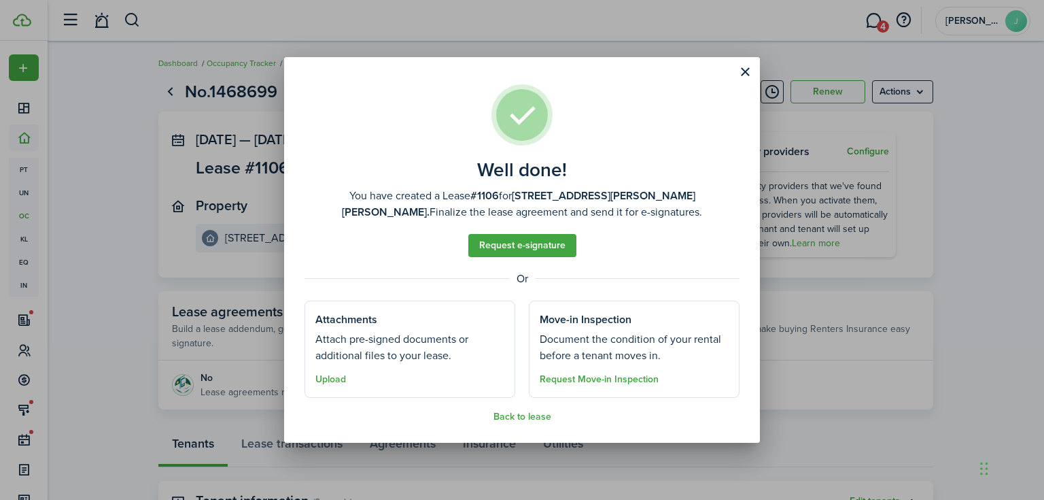
click at [578, 385] on span "Request Move-in Inspection" at bounding box center [599, 378] width 119 height 16
click at [579, 383] on button "Request Move-in Inspection" at bounding box center [599, 379] width 119 height 11
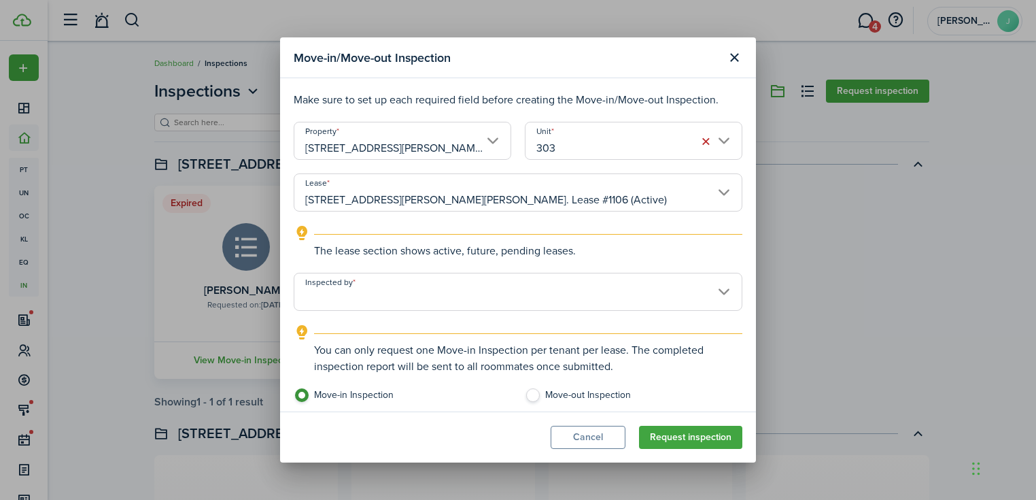
click at [432, 286] on input "Inspected by" at bounding box center [518, 292] width 449 height 38
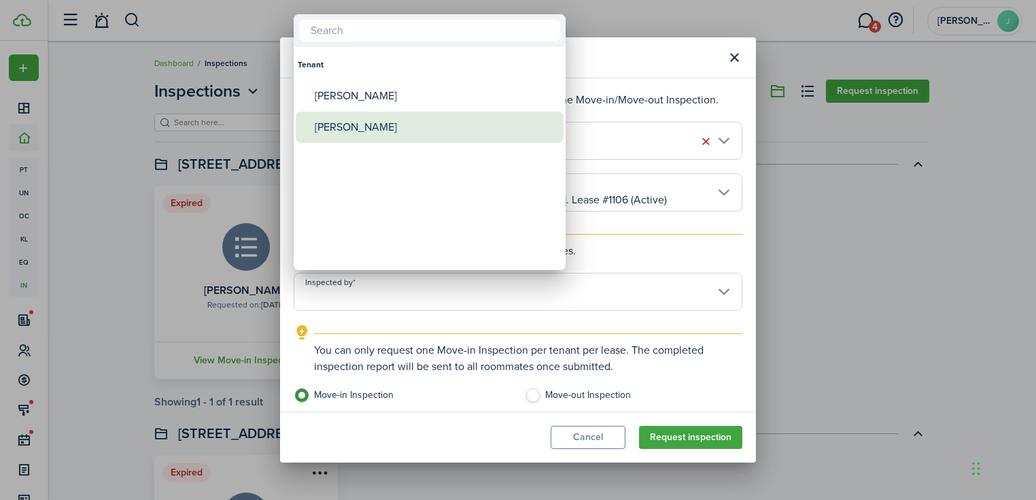
click at [411, 120] on div "[PERSON_NAME]" at bounding box center [435, 126] width 241 height 31
type input "[PERSON_NAME]"
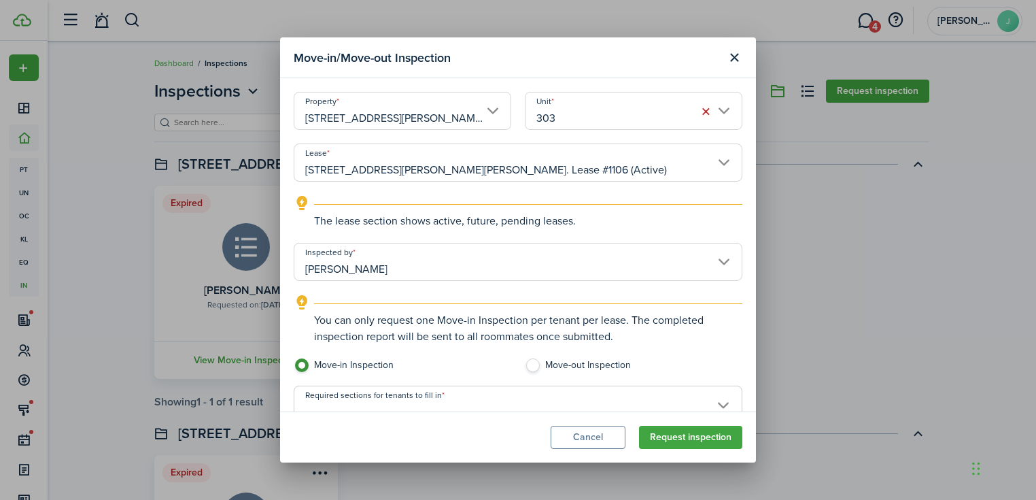
scroll to position [54, 0]
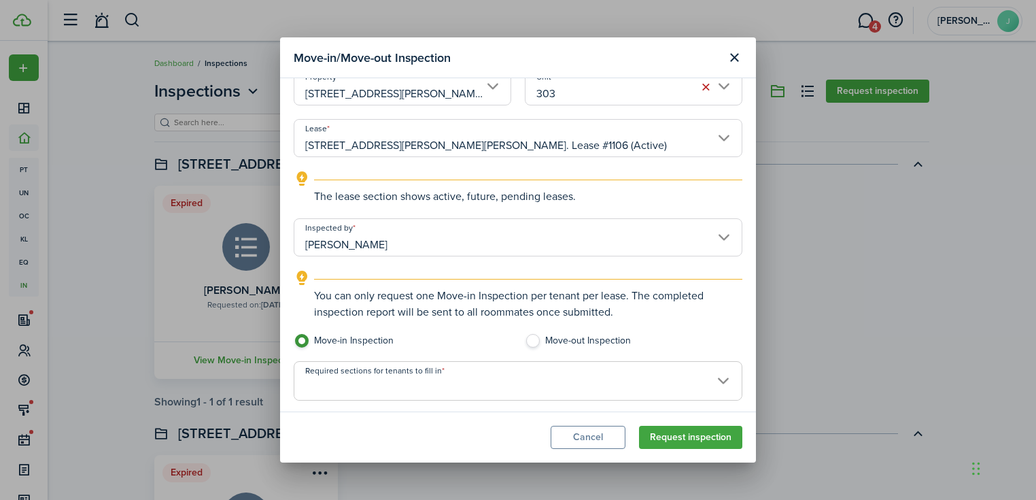
click at [441, 364] on input "Required sections for tenants to fill in" at bounding box center [517, 370] width 447 height 16
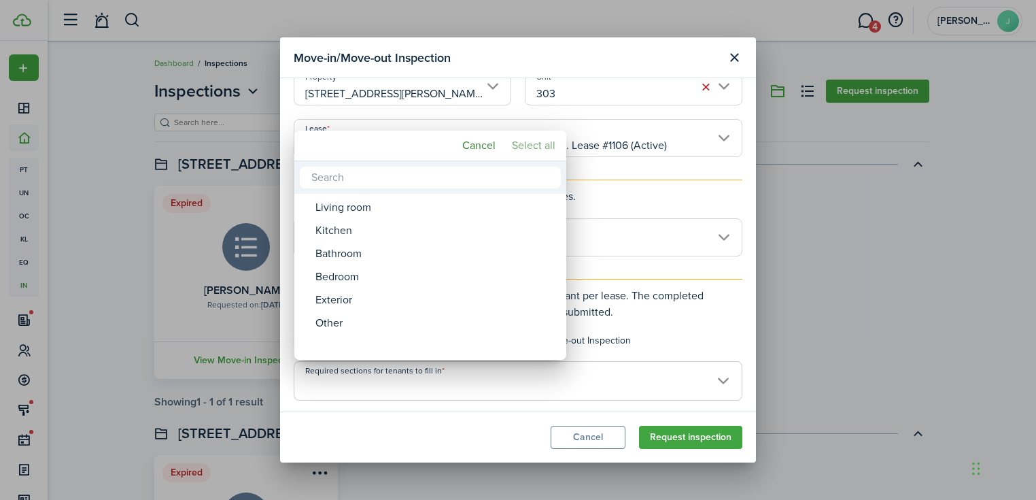
click at [542, 143] on mbsc-button "Select all" at bounding box center [533, 145] width 54 height 24
type input "Living room, Kitchen, Bathroom, Bedroom, Exterior, Other"
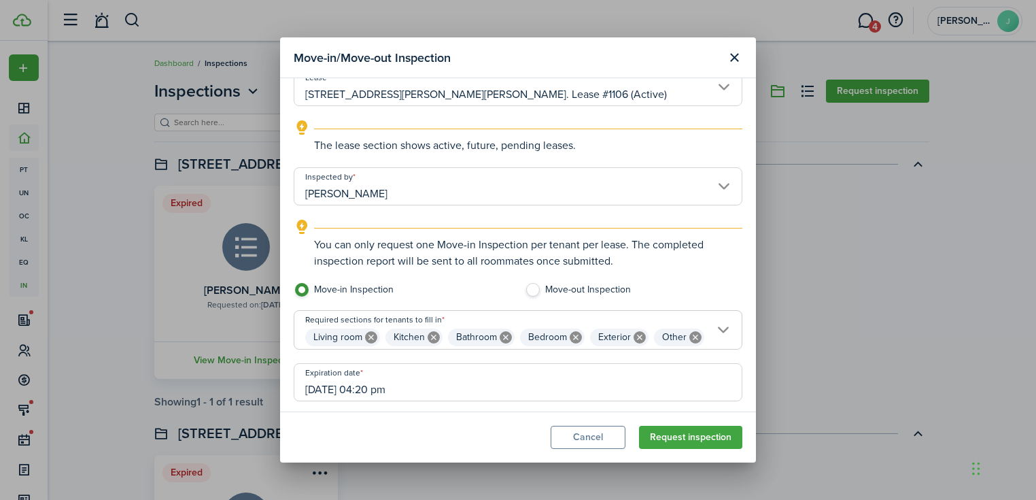
scroll to position [156, 0]
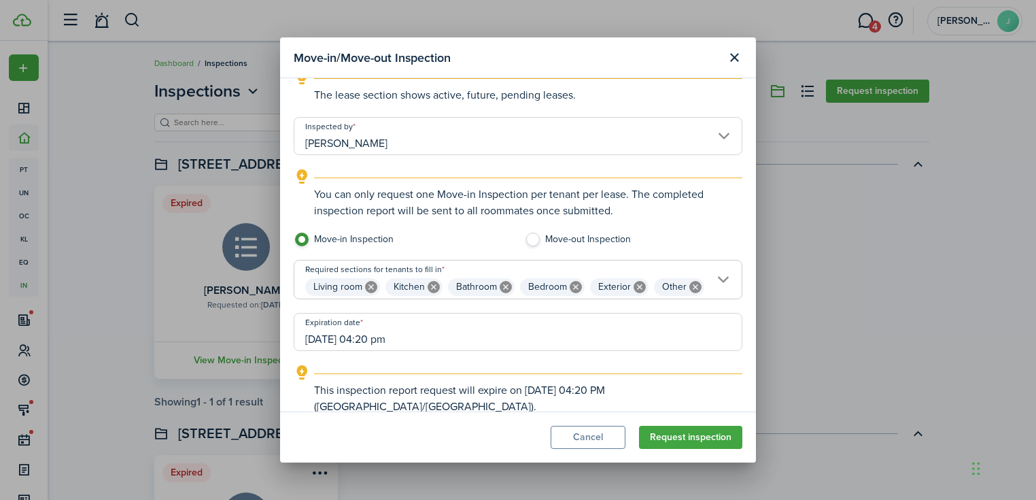
click at [415, 334] on input "[DATE] 04:20 pm" at bounding box center [518, 332] width 449 height 38
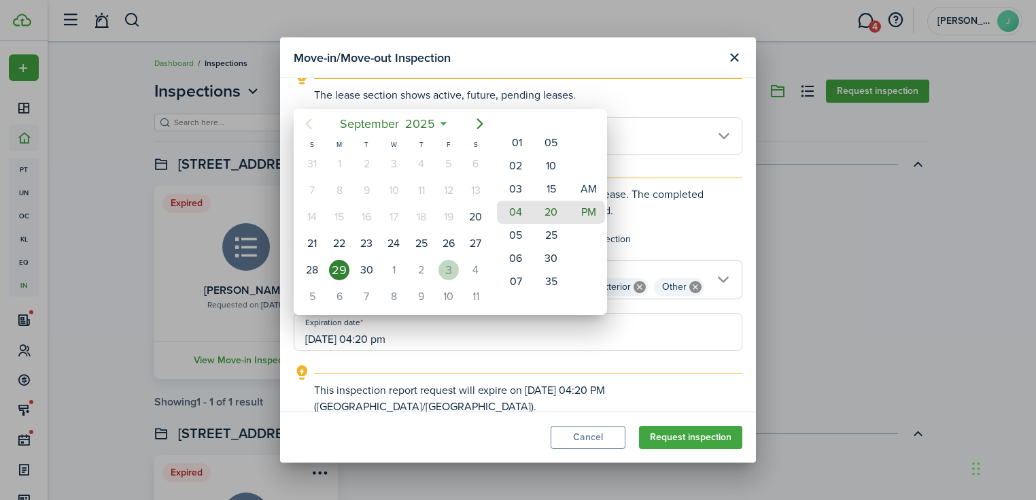
click at [446, 260] on div "3" at bounding box center [448, 270] width 20 height 20
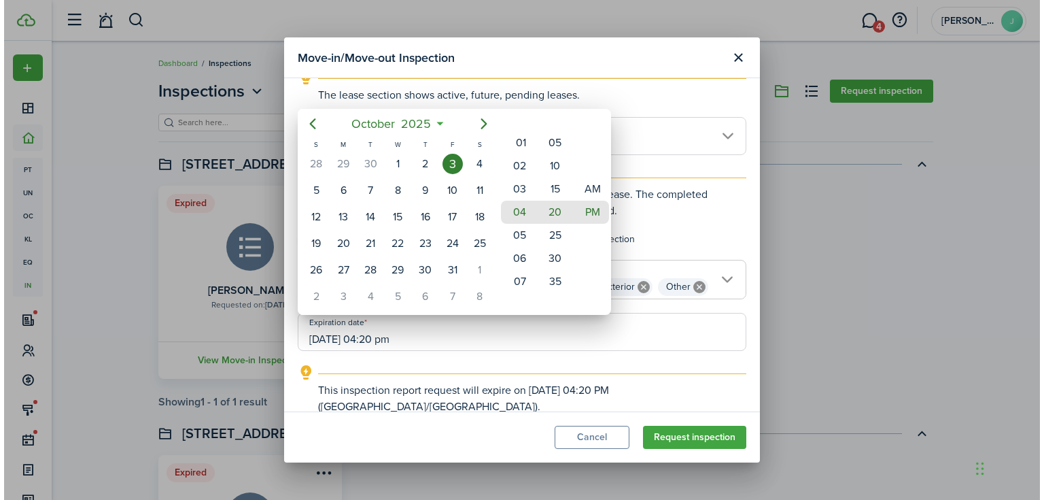
scroll to position [0, 0]
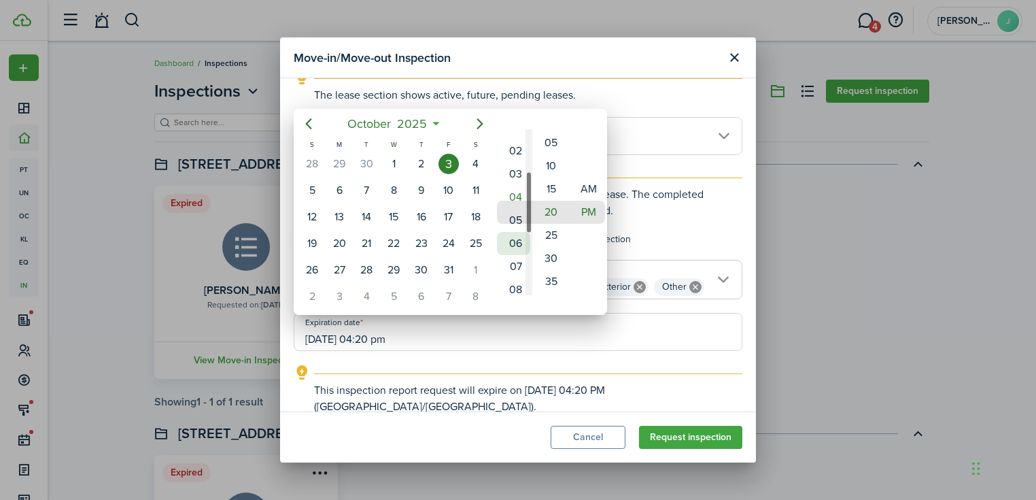
drag, startPoint x: 507, startPoint y: 246, endPoint x: 508, endPoint y: 226, distance: 19.8
click at [508, 232] on mbsc-wheel-item "06" at bounding box center [513, 243] width 33 height 23
drag, startPoint x: 547, startPoint y: 195, endPoint x: 543, endPoint y: 286, distance: 90.5
click at [543, 277] on mbsc-wheel-item "15" at bounding box center [550, 265] width 33 height 23
type input "[DATE] 05:00 pm"
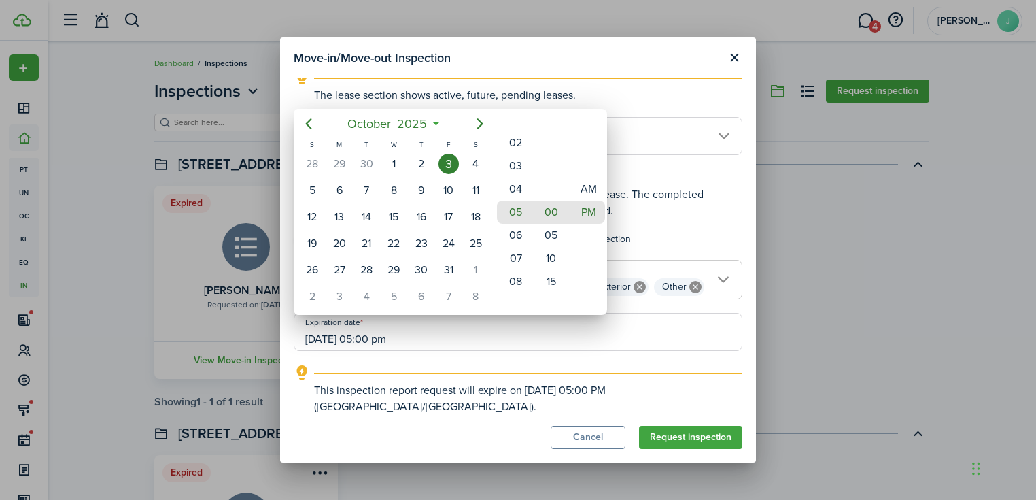
click at [559, 339] on div at bounding box center [518, 249] width 1254 height 717
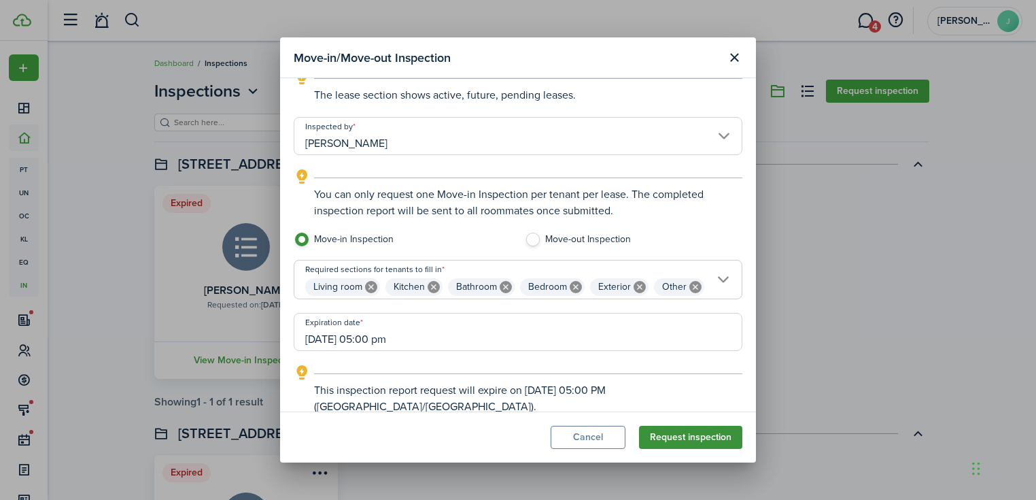
click at [715, 445] on button "Request inspection" at bounding box center [690, 437] width 103 height 23
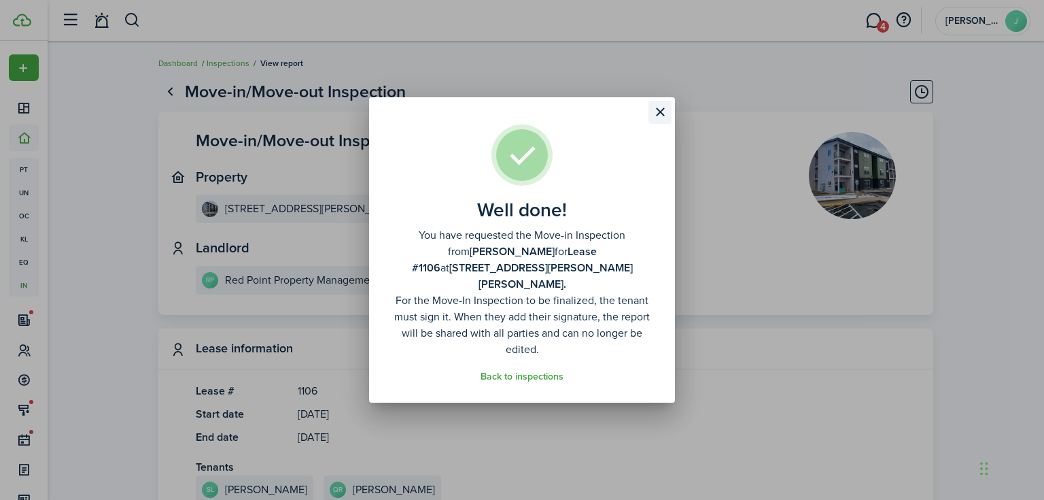
click at [660, 122] on button "Close modal" at bounding box center [660, 112] width 23 height 23
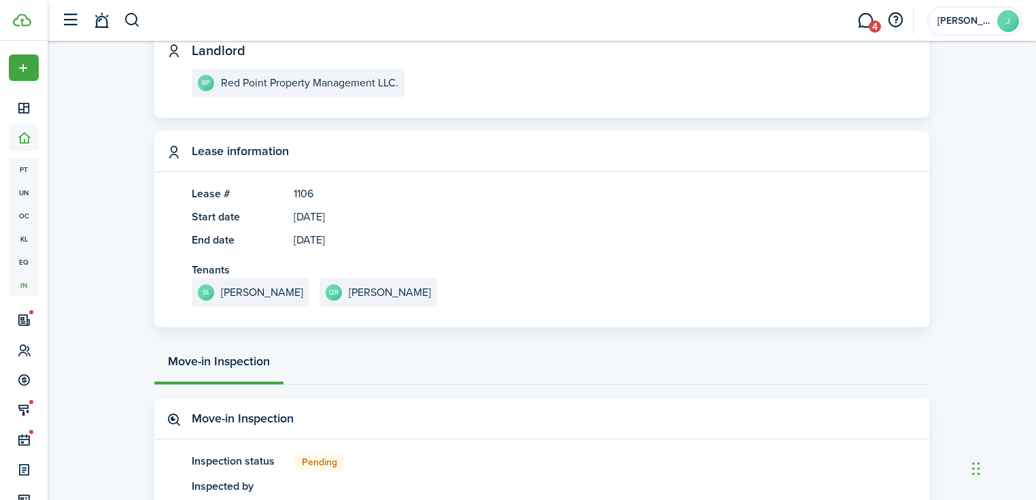
scroll to position [218, 0]
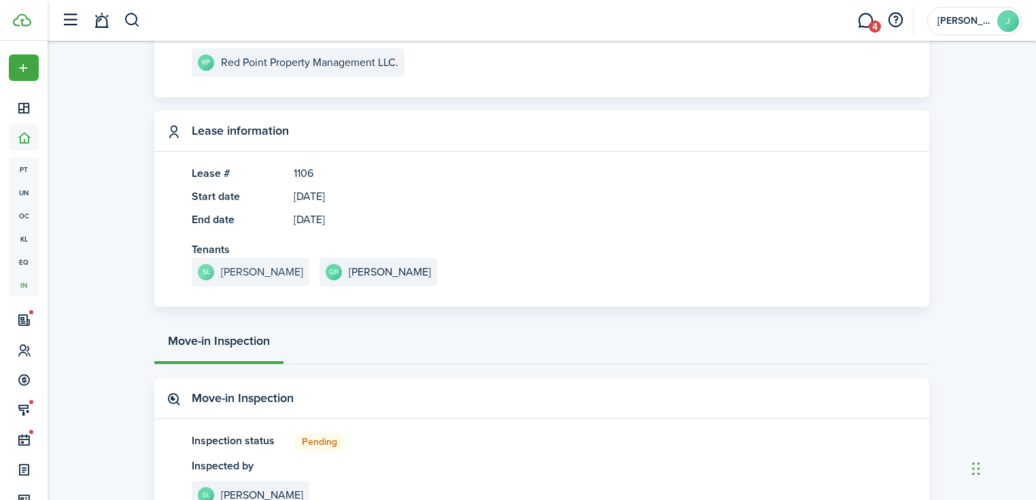
click at [278, 277] on link "SL [PERSON_NAME]" at bounding box center [251, 272] width 118 height 29
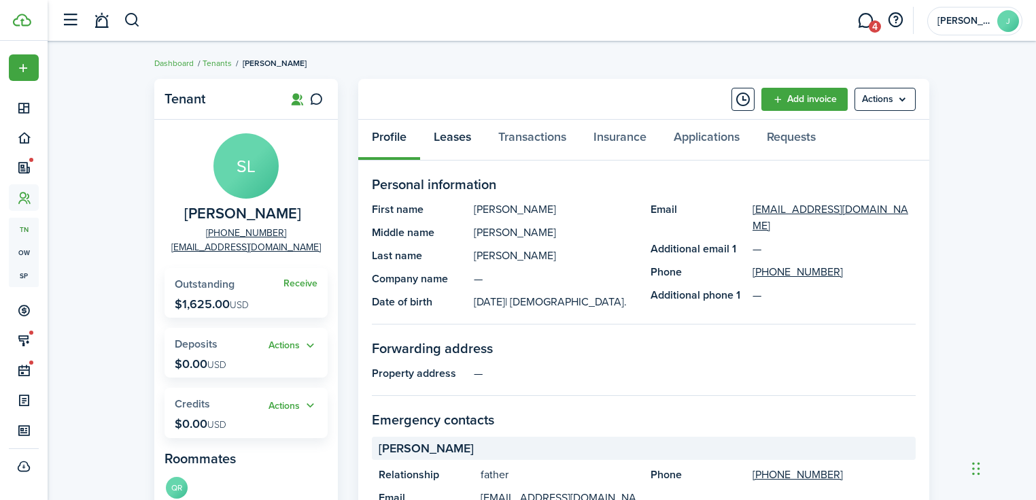
click at [466, 133] on link "Leases" at bounding box center [452, 140] width 65 height 41
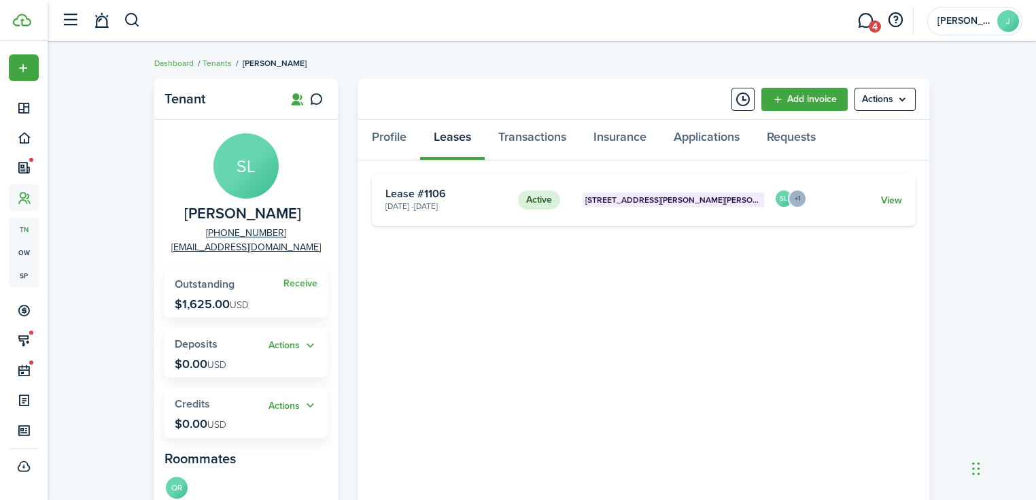
click at [886, 199] on link "View" at bounding box center [891, 200] width 21 height 14
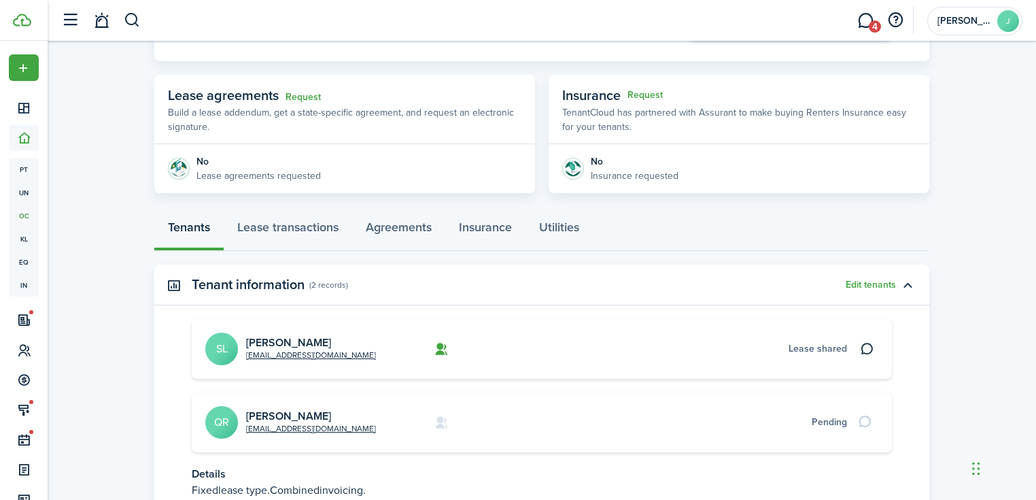
scroll to position [218, 0]
click at [413, 241] on link "Agreements" at bounding box center [398, 229] width 93 height 41
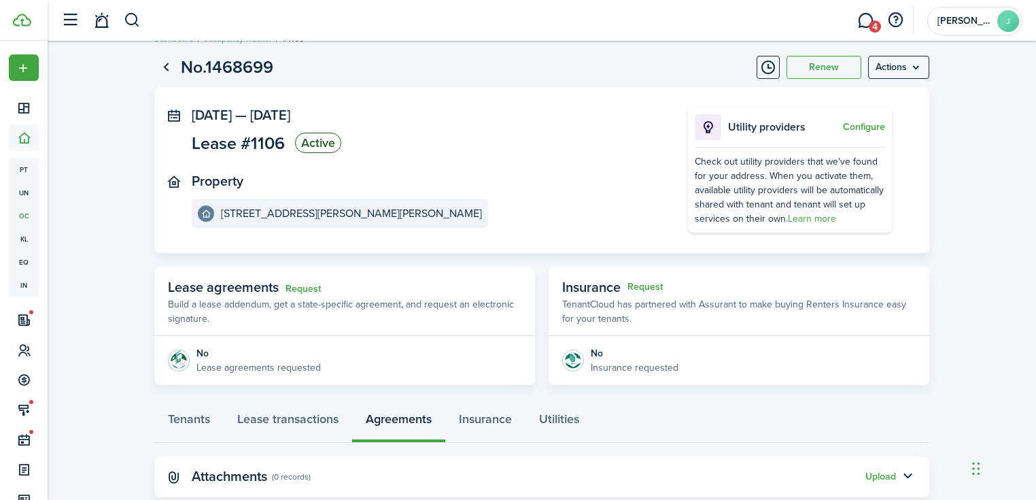
scroll to position [58, 0]
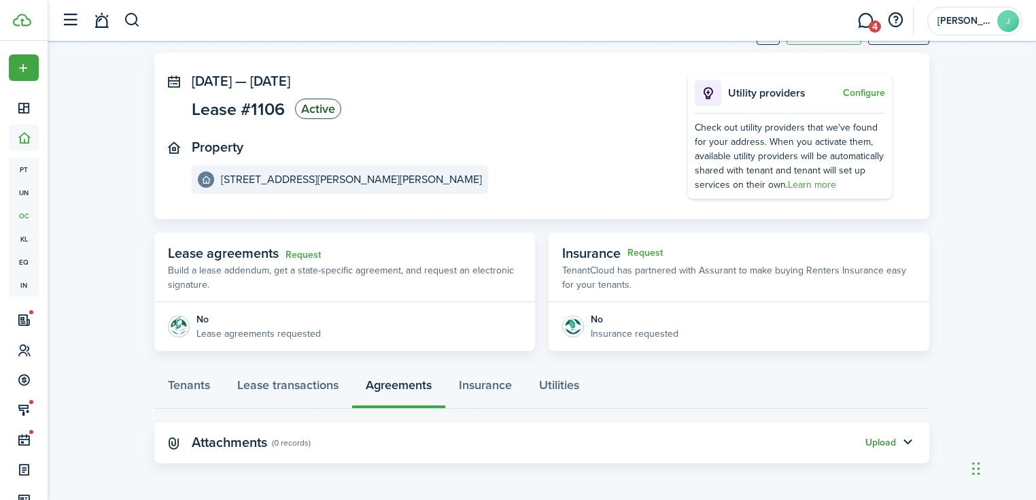
click at [891, 445] on button "Upload" at bounding box center [880, 442] width 31 height 11
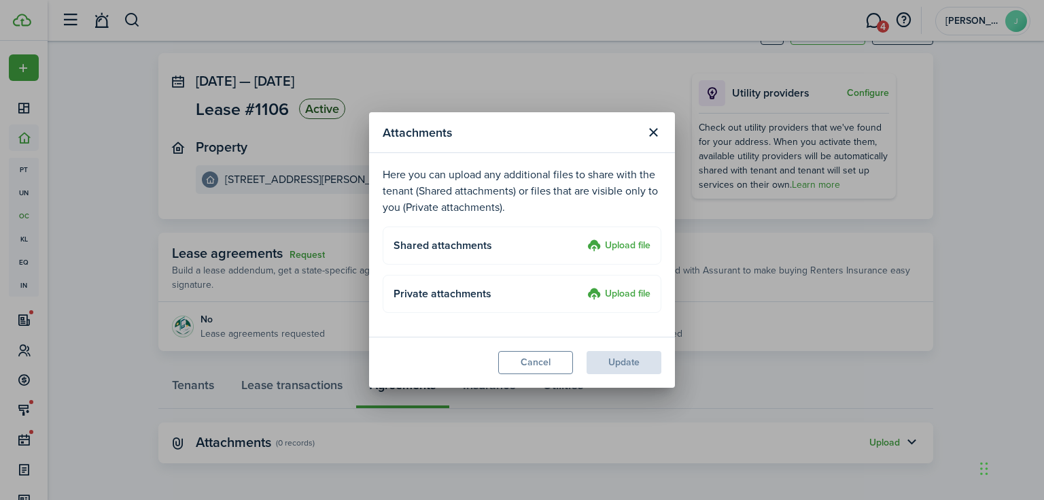
click at [636, 239] on label "Upload file" at bounding box center [618, 246] width 63 height 16
click at [583, 238] on input "Upload file" at bounding box center [583, 238] width 0 height 0
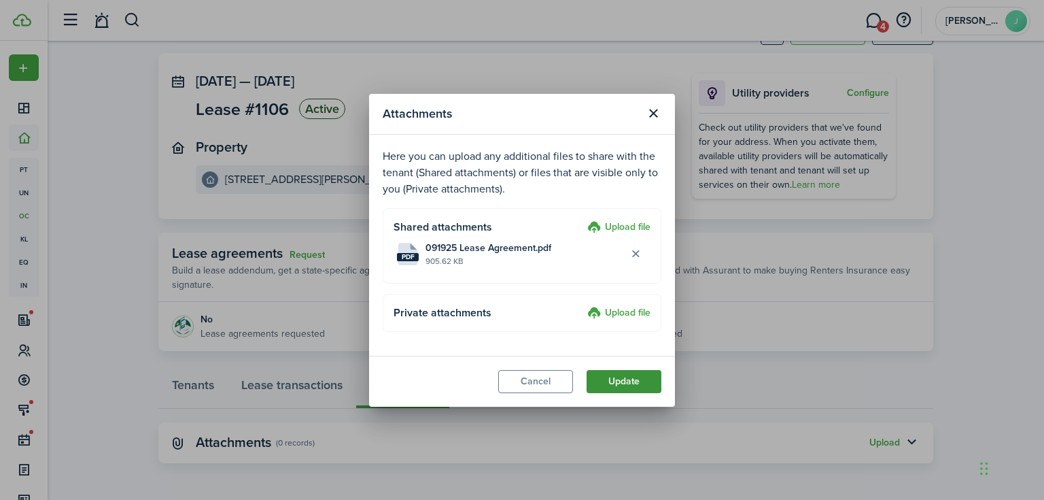
click at [659, 383] on button "Update" at bounding box center [624, 381] width 75 height 23
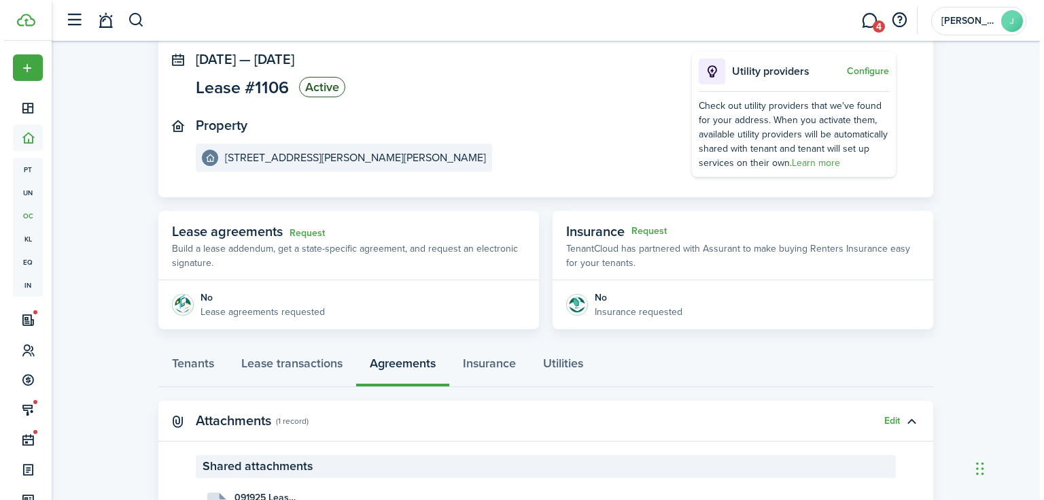
scroll to position [0, 0]
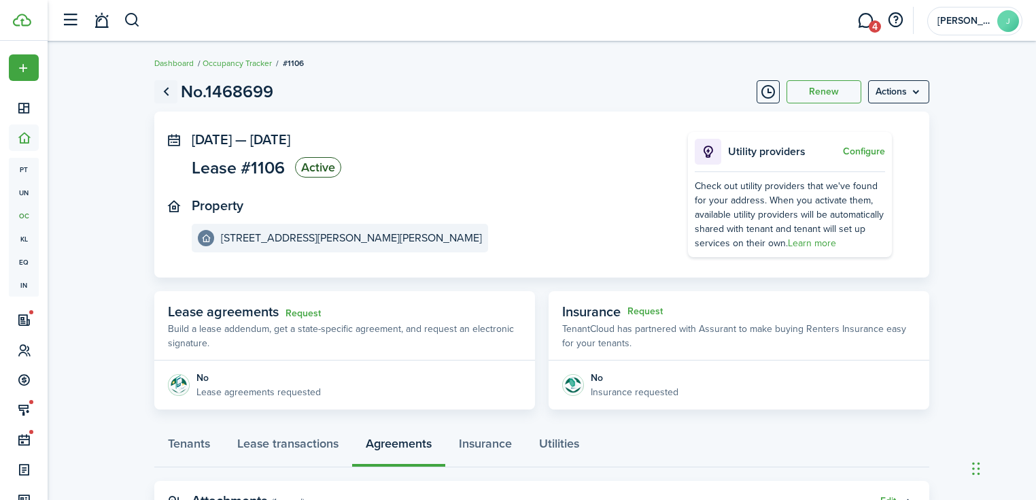
click at [164, 92] on link "Go back" at bounding box center [165, 91] width 23 height 23
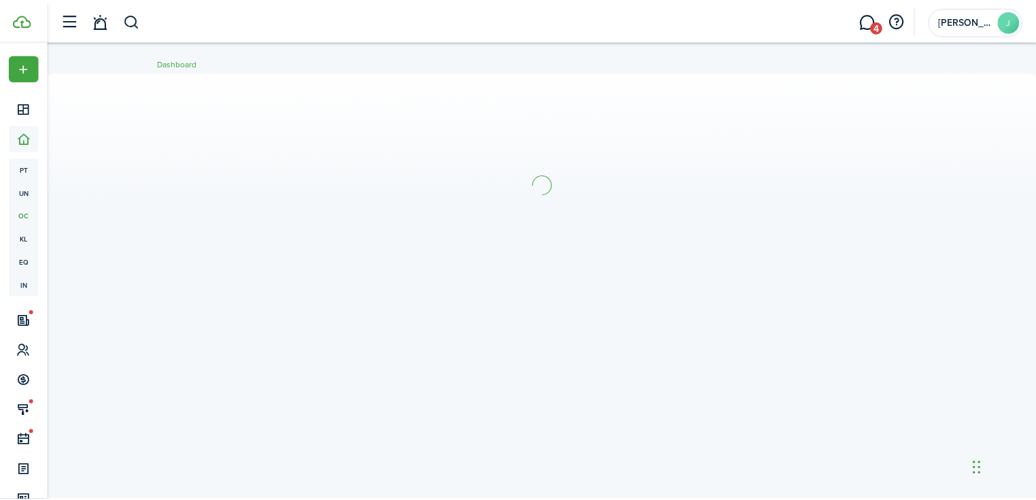
scroll to position [218, 0]
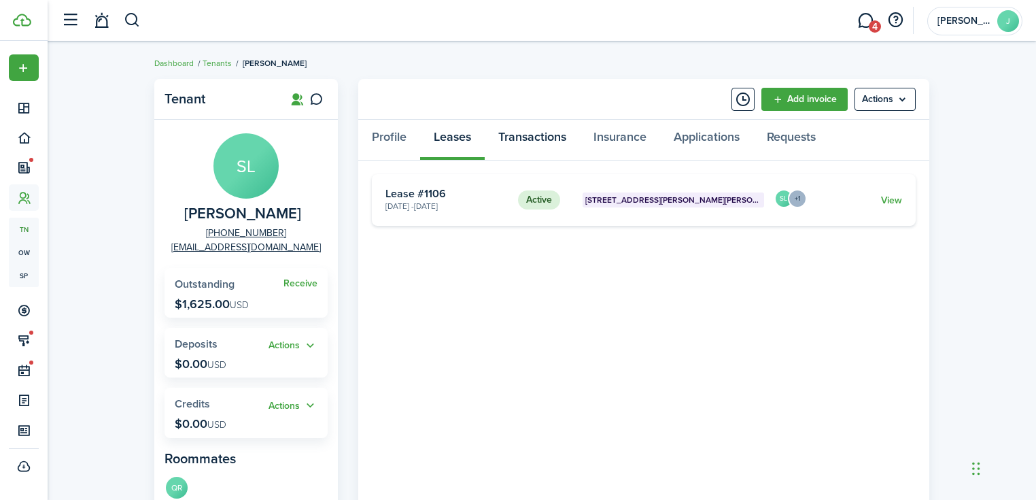
click at [508, 128] on link "Transactions" at bounding box center [532, 140] width 95 height 41
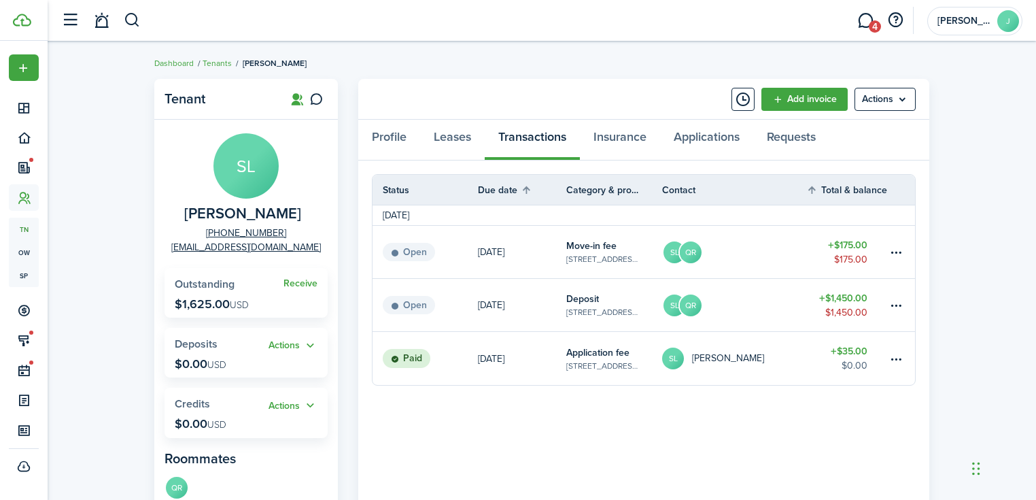
click at [570, 249] on table-info-title "Move-in fee" at bounding box center [591, 246] width 50 height 14
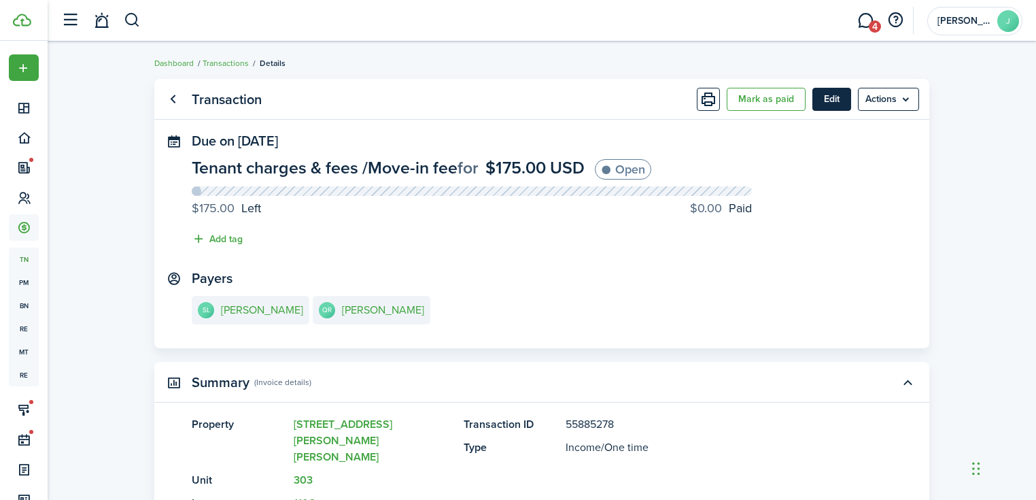
click at [838, 103] on button "Edit" at bounding box center [831, 99] width 39 height 23
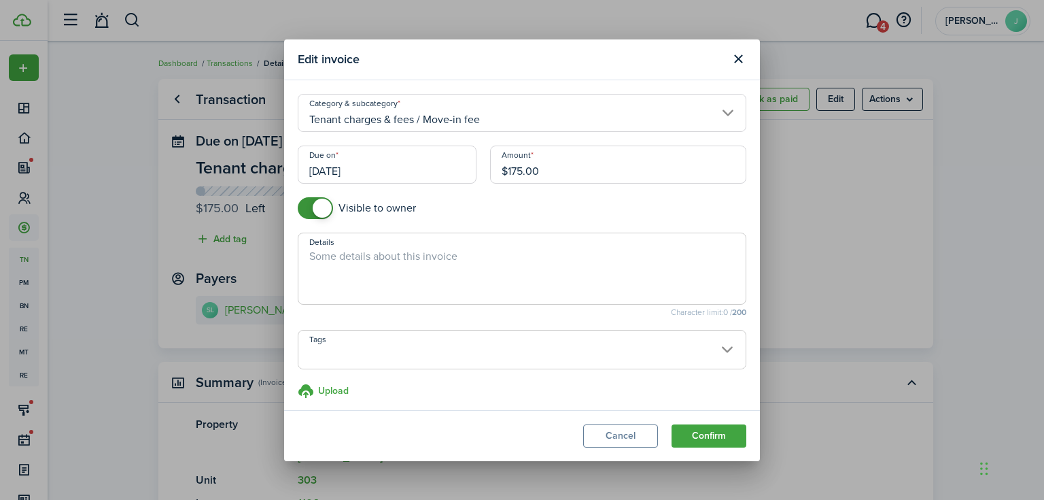
checkbox input "false"
click at [312, 201] on span at bounding box center [316, 208] width 14 height 22
click at [729, 430] on button "Confirm" at bounding box center [709, 435] width 75 height 23
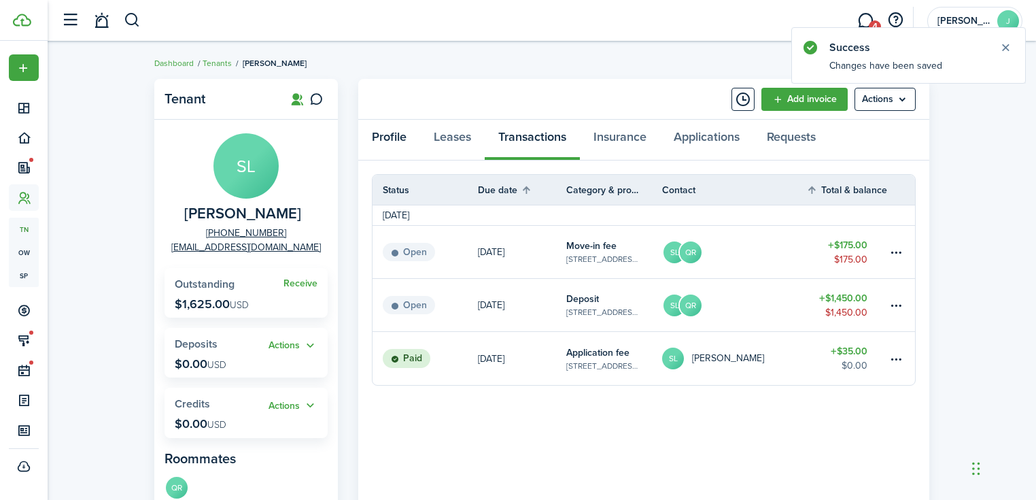
click at [384, 131] on link "Profile" at bounding box center [389, 140] width 62 height 41
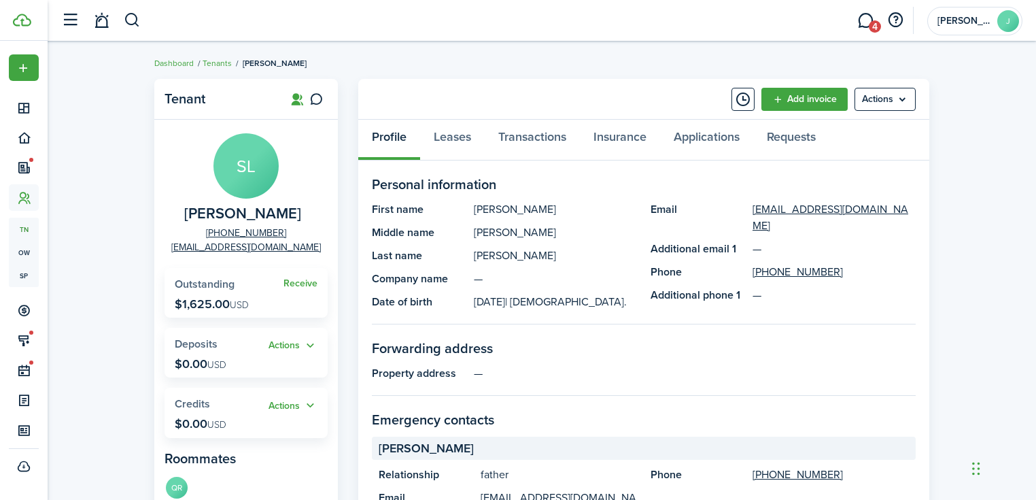
click at [285, 136] on panel-main-group "SL [PERSON_NAME] [PHONE_NUMBER] [EMAIL_ADDRESS][DOMAIN_NAME]" at bounding box center [246, 193] width 163 height 121
click at [137, 19] on button "button" at bounding box center [132, 20] width 17 height 23
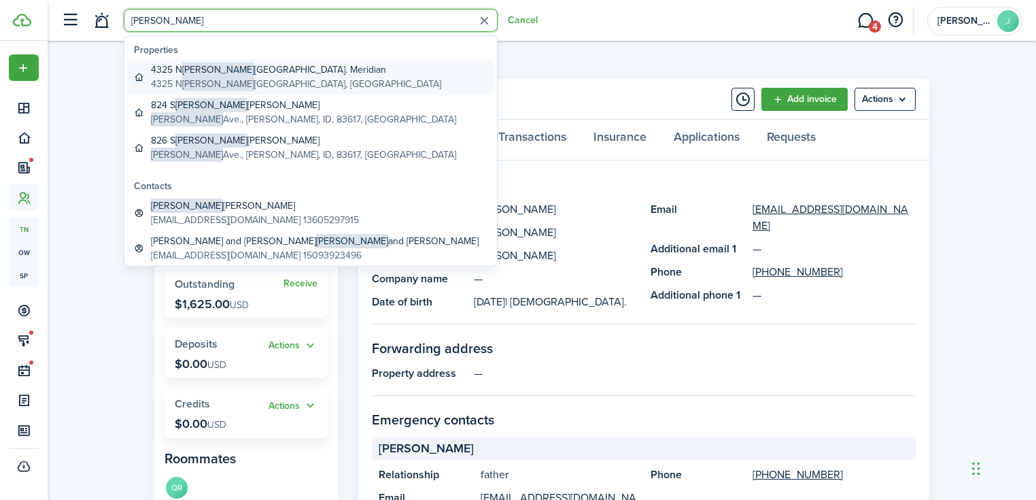
type input "[PERSON_NAME]"
click at [192, 73] on span "[PERSON_NAME]" at bounding box center [218, 70] width 72 height 14
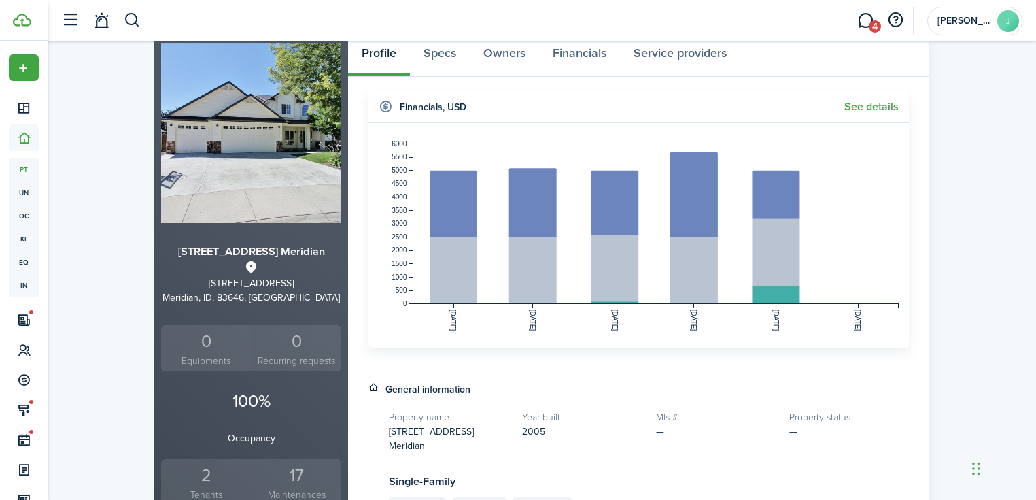
scroll to position [218, 0]
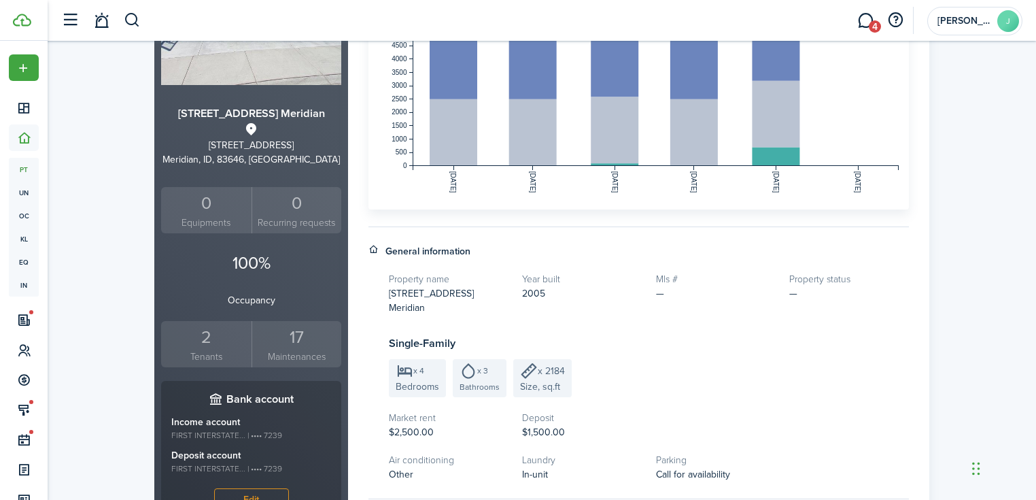
click at [180, 364] on small "Tenants" at bounding box center [207, 356] width 84 height 14
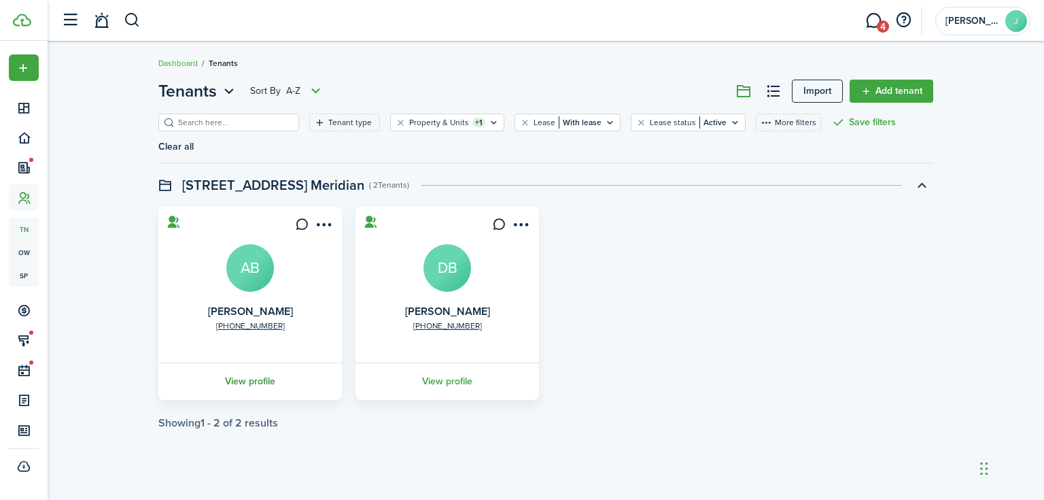
click at [317, 362] on link "View profile" at bounding box center [250, 380] width 188 height 37
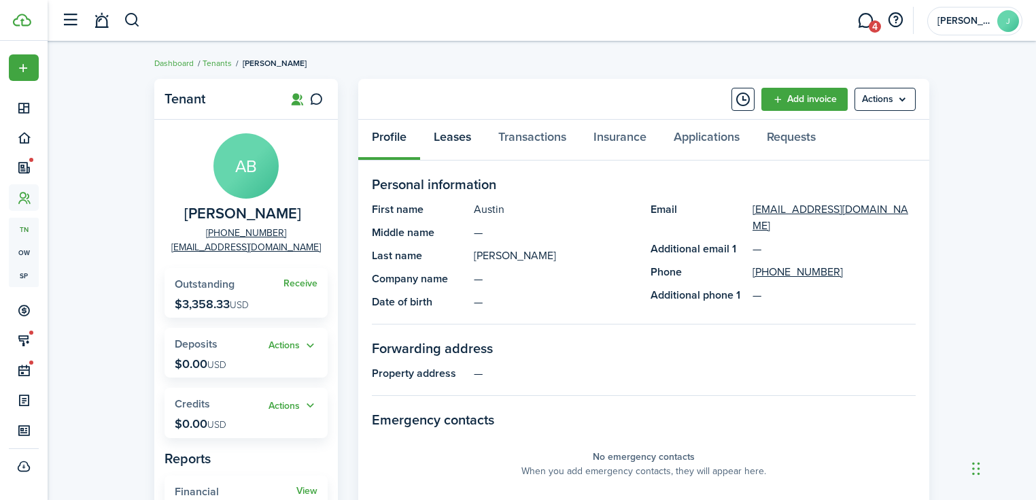
click at [461, 144] on link "Leases" at bounding box center [452, 140] width 65 height 41
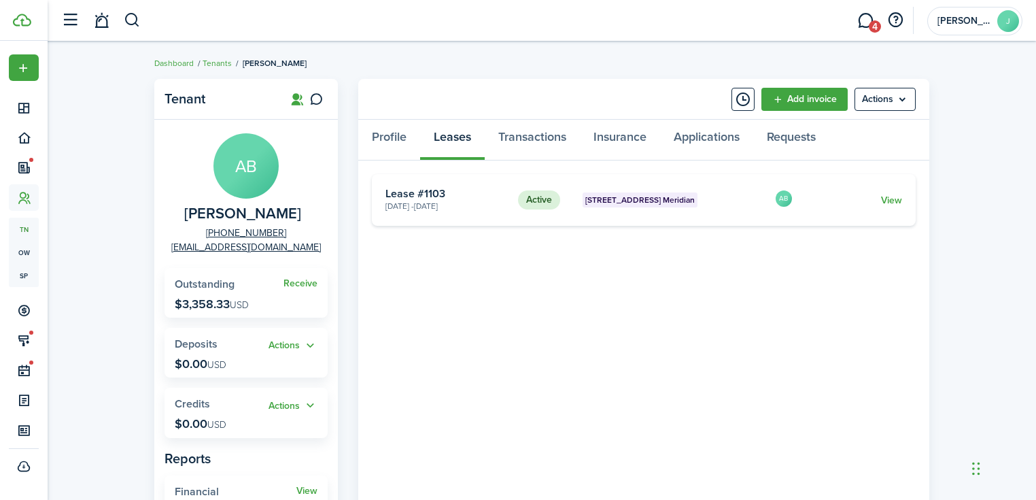
click at [903, 203] on card "Active [STREET_ADDRESS] Meridian [DATE] - [DATE] Lease #1103 AB View" at bounding box center [644, 200] width 544 height 52
click at [901, 202] on link "View" at bounding box center [891, 200] width 21 height 14
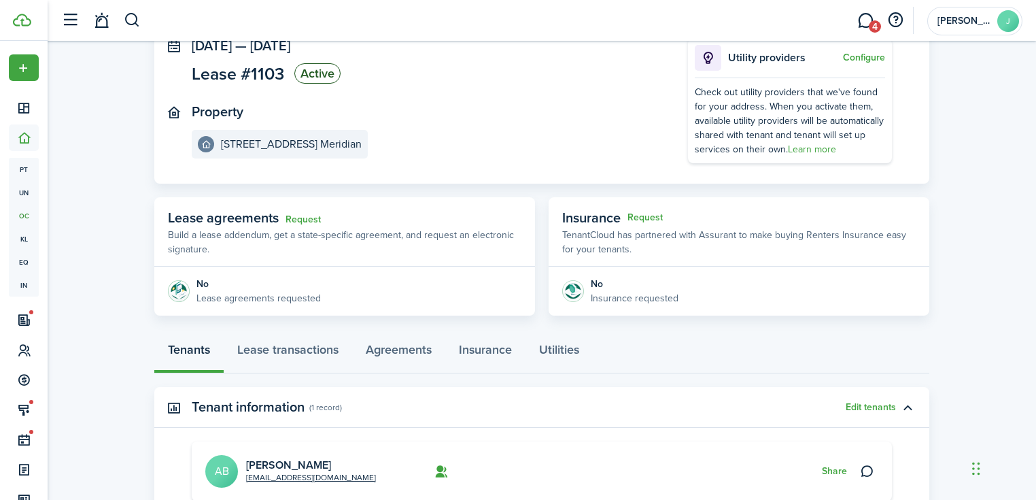
scroll to position [253, 0]
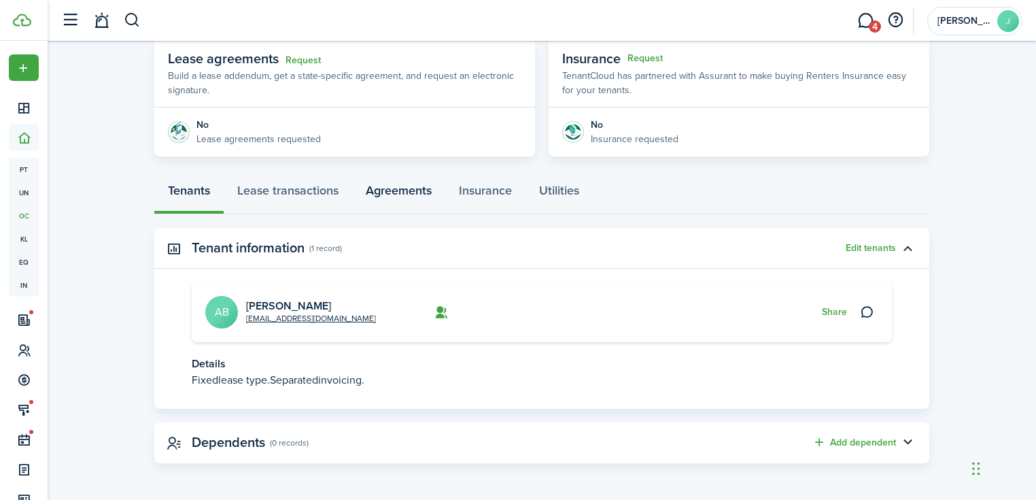
click at [398, 206] on link "Agreements" at bounding box center [398, 193] width 93 height 41
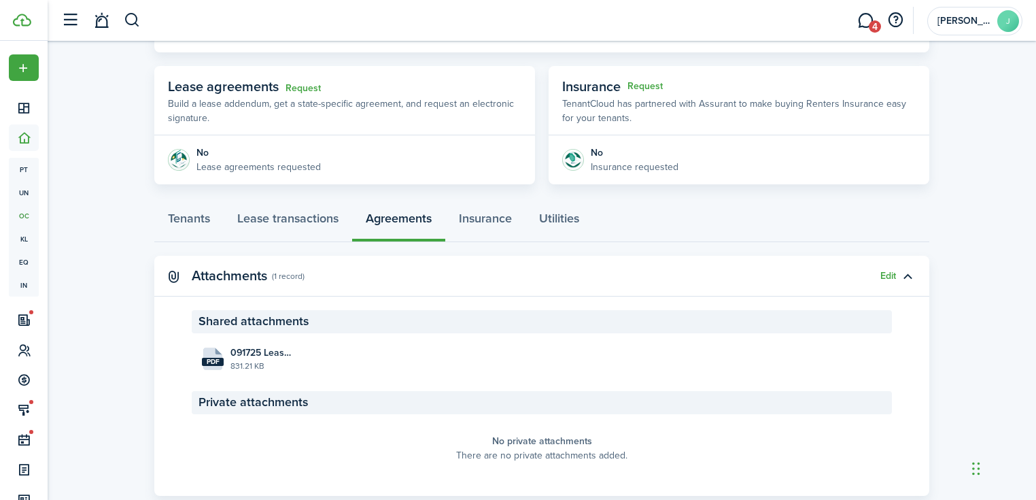
scroll to position [258, 0]
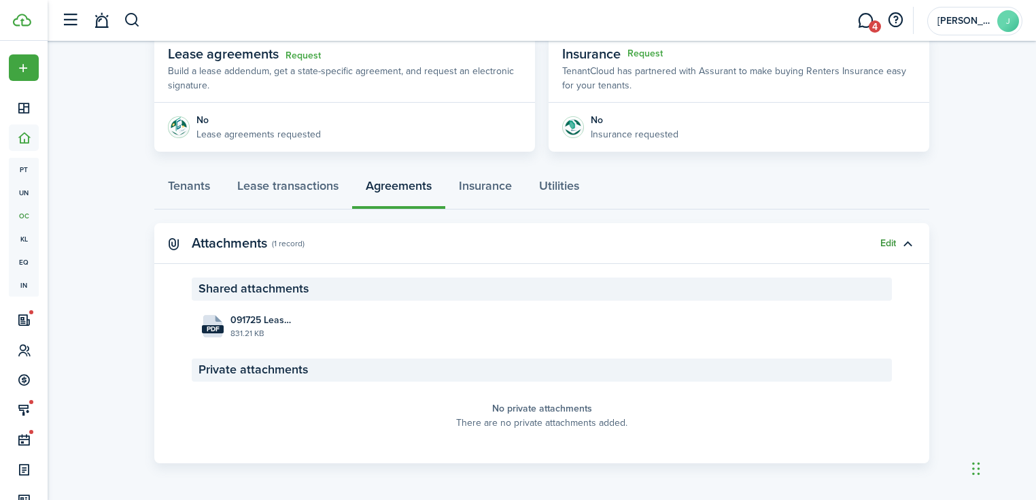
click at [885, 239] on button "Edit" at bounding box center [888, 243] width 16 height 11
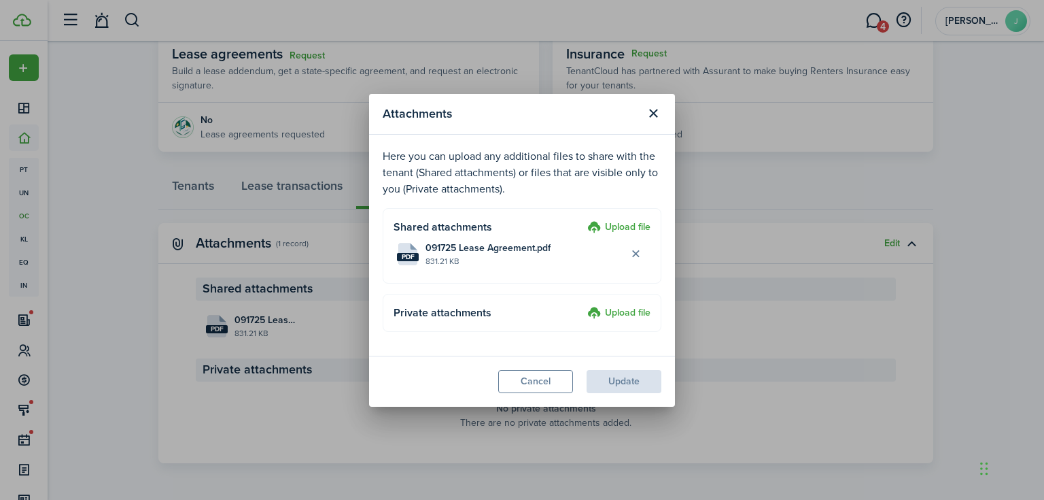
click at [607, 223] on label "Upload file" at bounding box center [618, 228] width 63 height 16
click at [583, 220] on input "Upload file" at bounding box center [583, 220] width 0 height 0
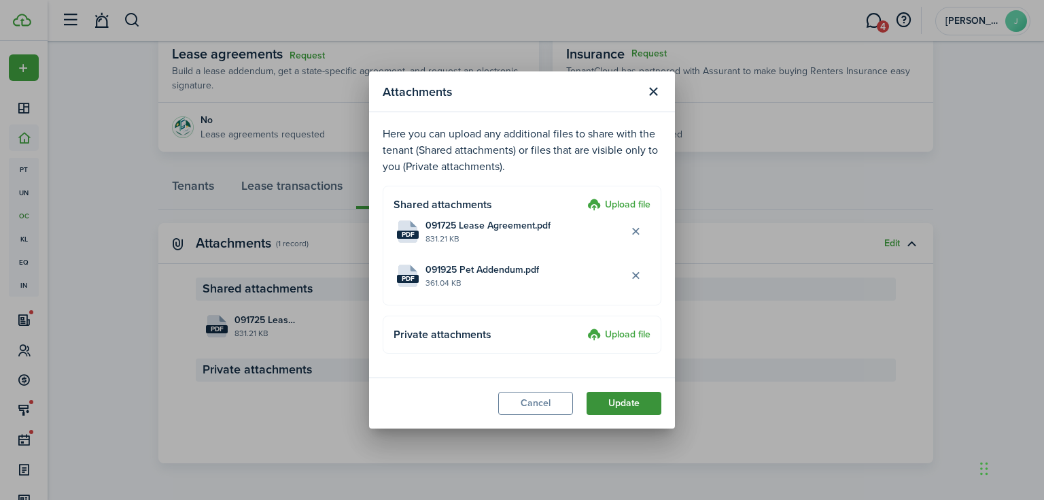
click at [633, 411] on button "Update" at bounding box center [624, 403] width 75 height 23
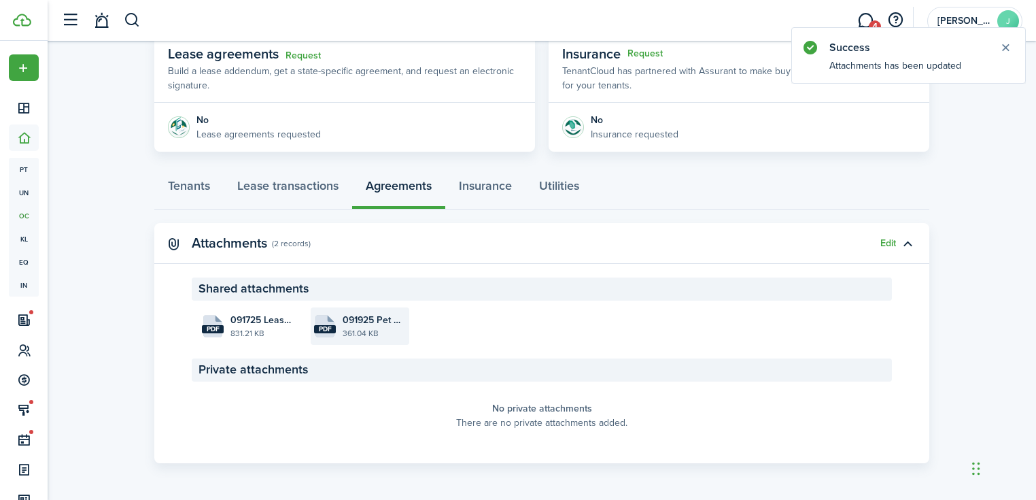
click at [347, 328] on file-size "361.04 KB" at bounding box center [374, 333] width 63 height 12
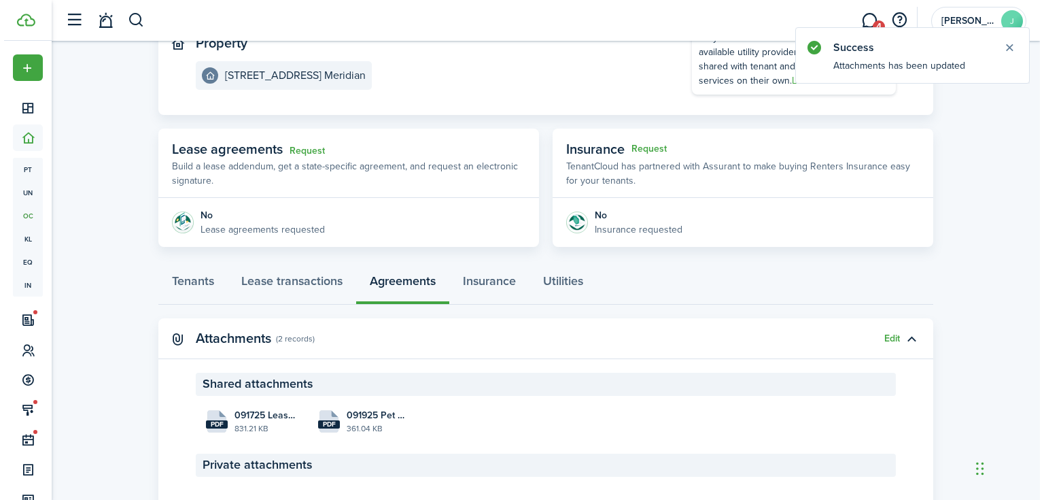
scroll to position [0, 0]
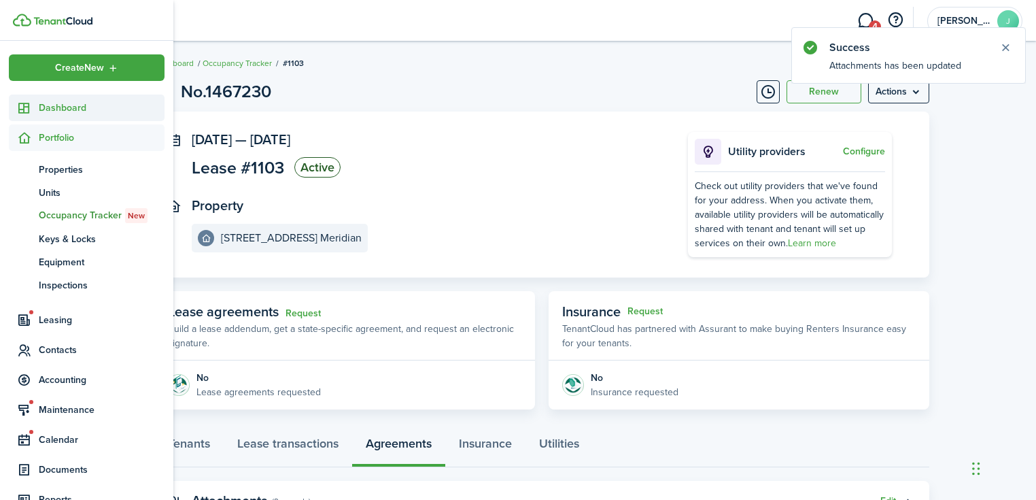
click at [14, 106] on sidebar-link-icon at bounding box center [24, 108] width 30 height 14
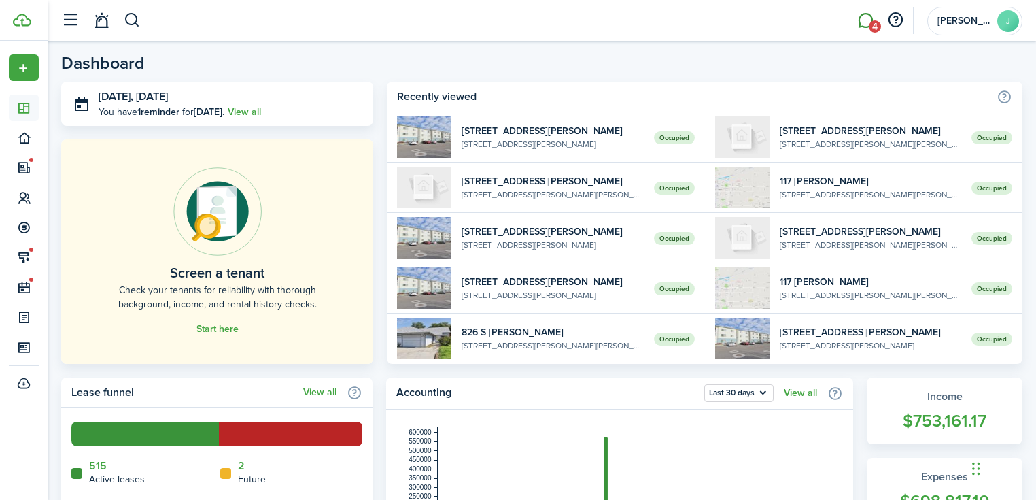
click at [865, 20] on link "4" at bounding box center [865, 20] width 26 height 35
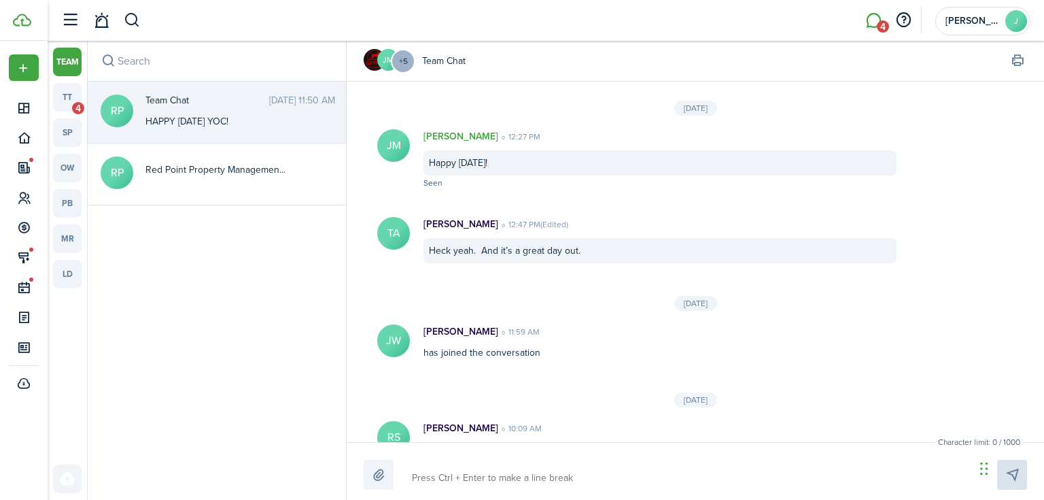
scroll to position [1507, 0]
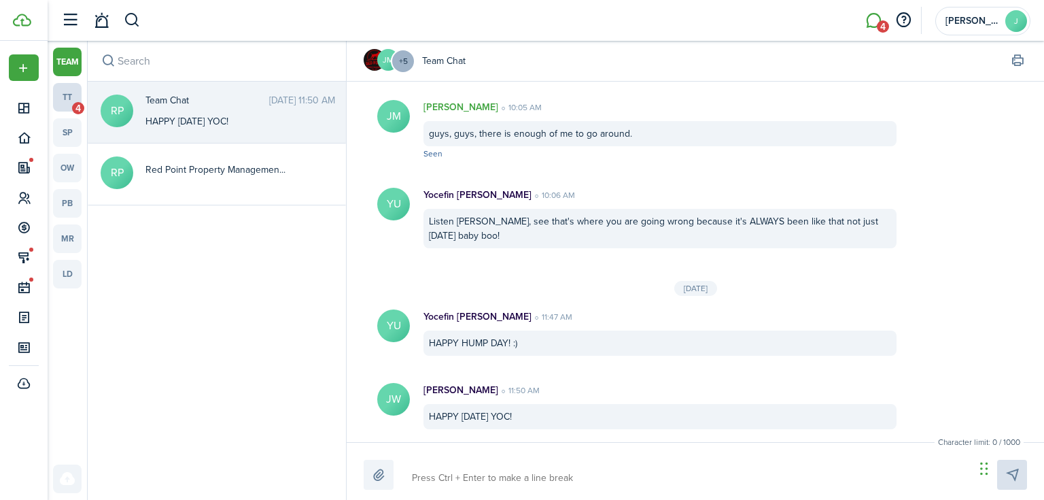
click at [65, 86] on link "tt 4" at bounding box center [67, 97] width 29 height 29
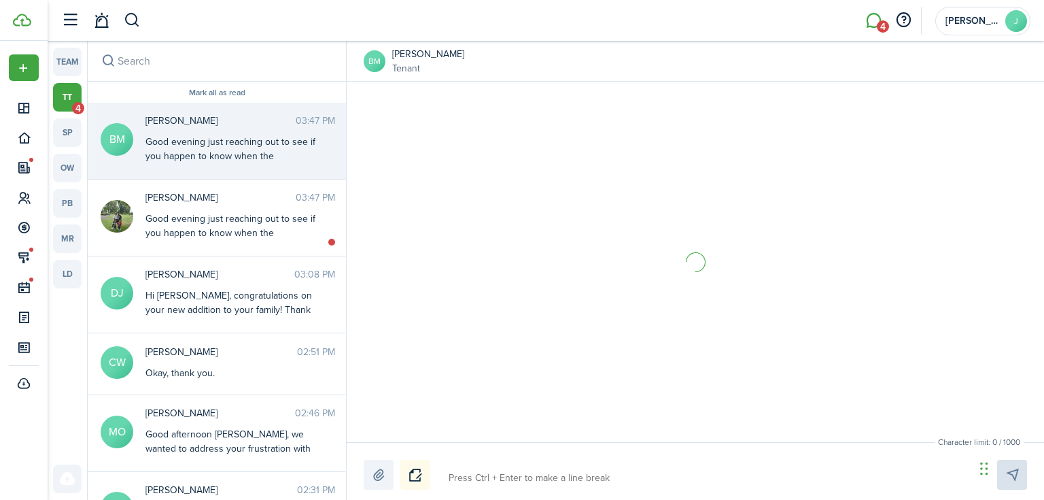
scroll to position [27, 0]
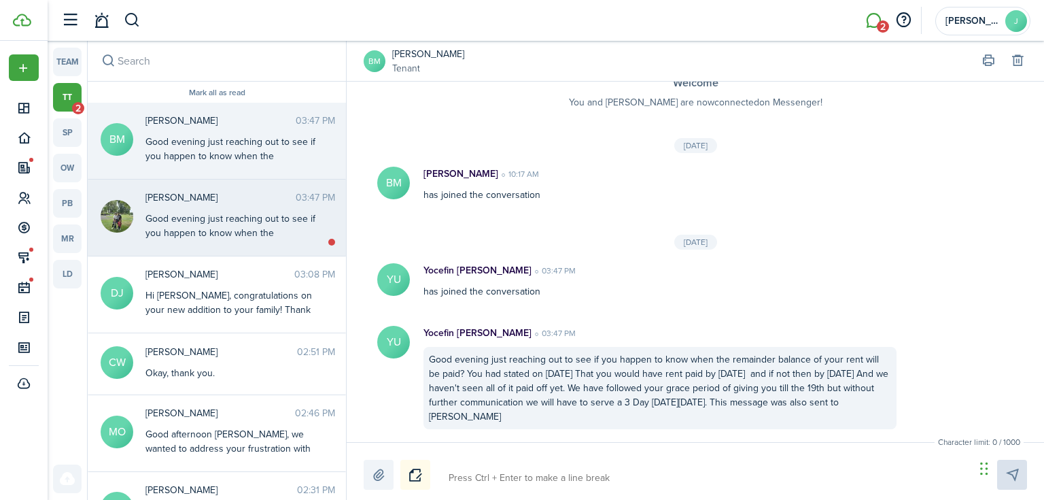
click at [185, 201] on span "[PERSON_NAME]" at bounding box center [220, 197] width 150 height 14
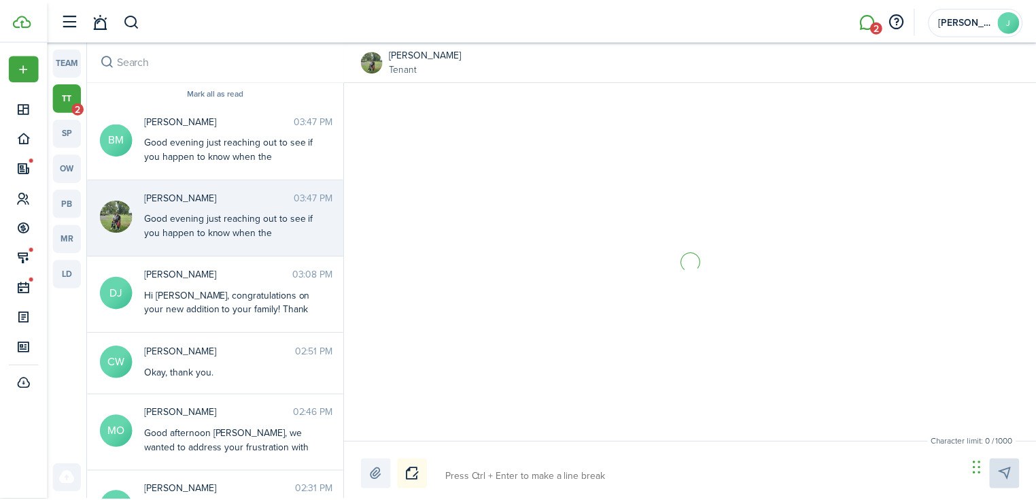
scroll to position [832, 0]
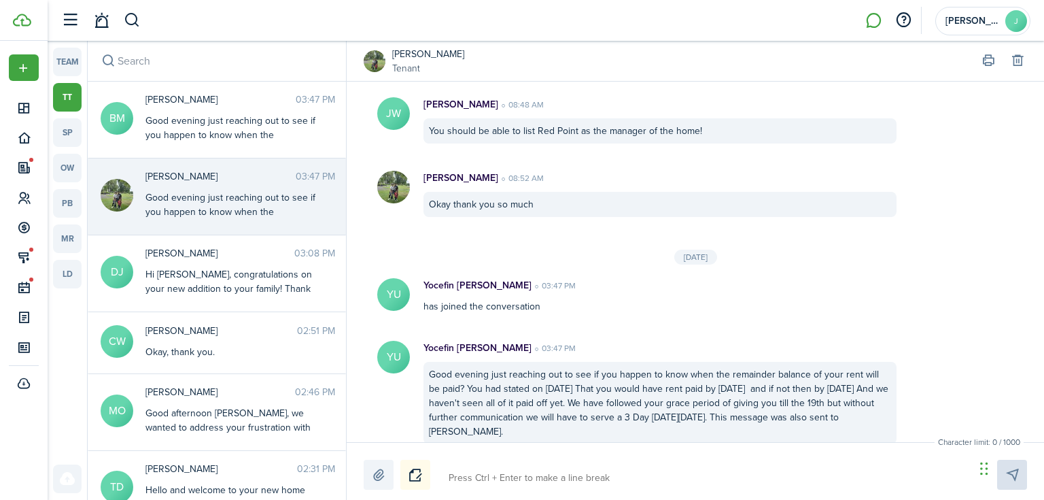
click at [368, 60] on img at bounding box center [375, 61] width 22 height 22
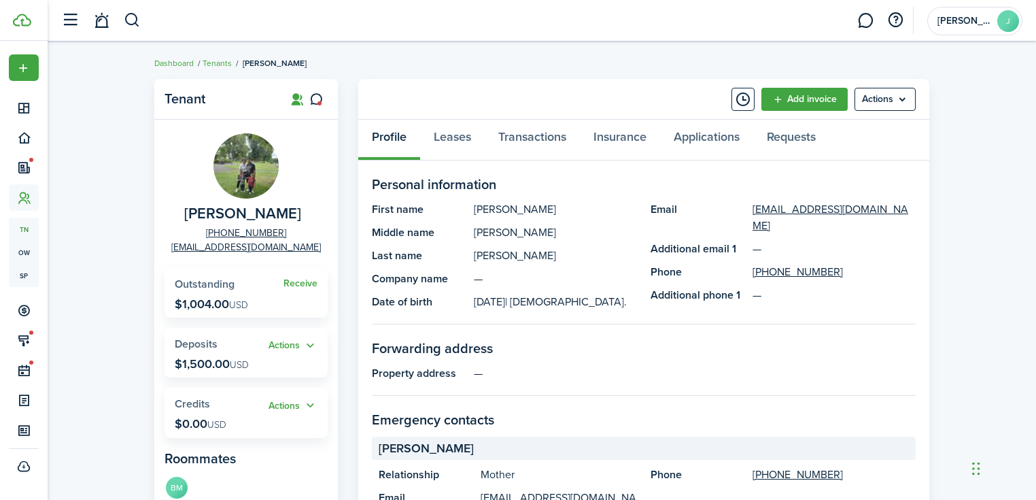
click at [235, 154] on img at bounding box center [245, 165] width 65 height 65
click at [317, 93] on icon at bounding box center [316, 99] width 14 height 14
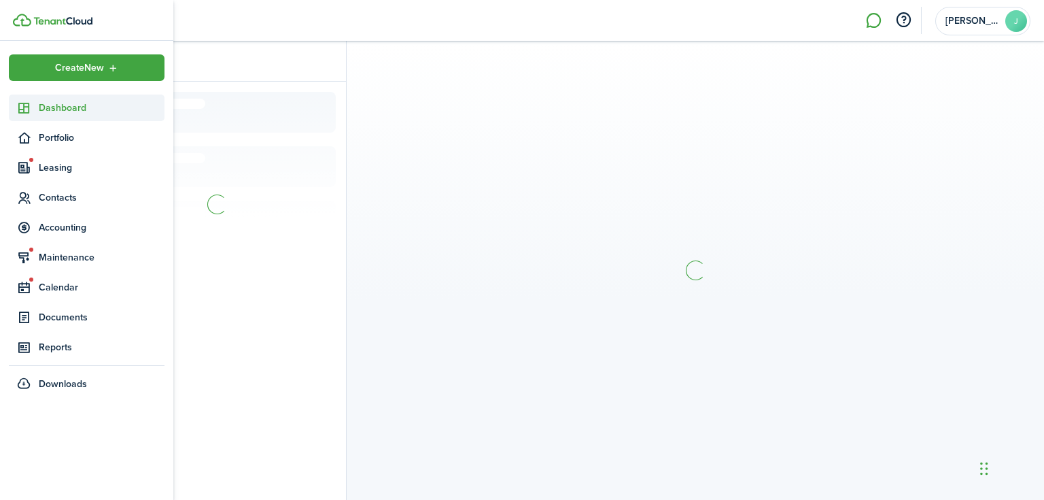
click at [30, 106] on icon at bounding box center [24, 108] width 14 height 14
